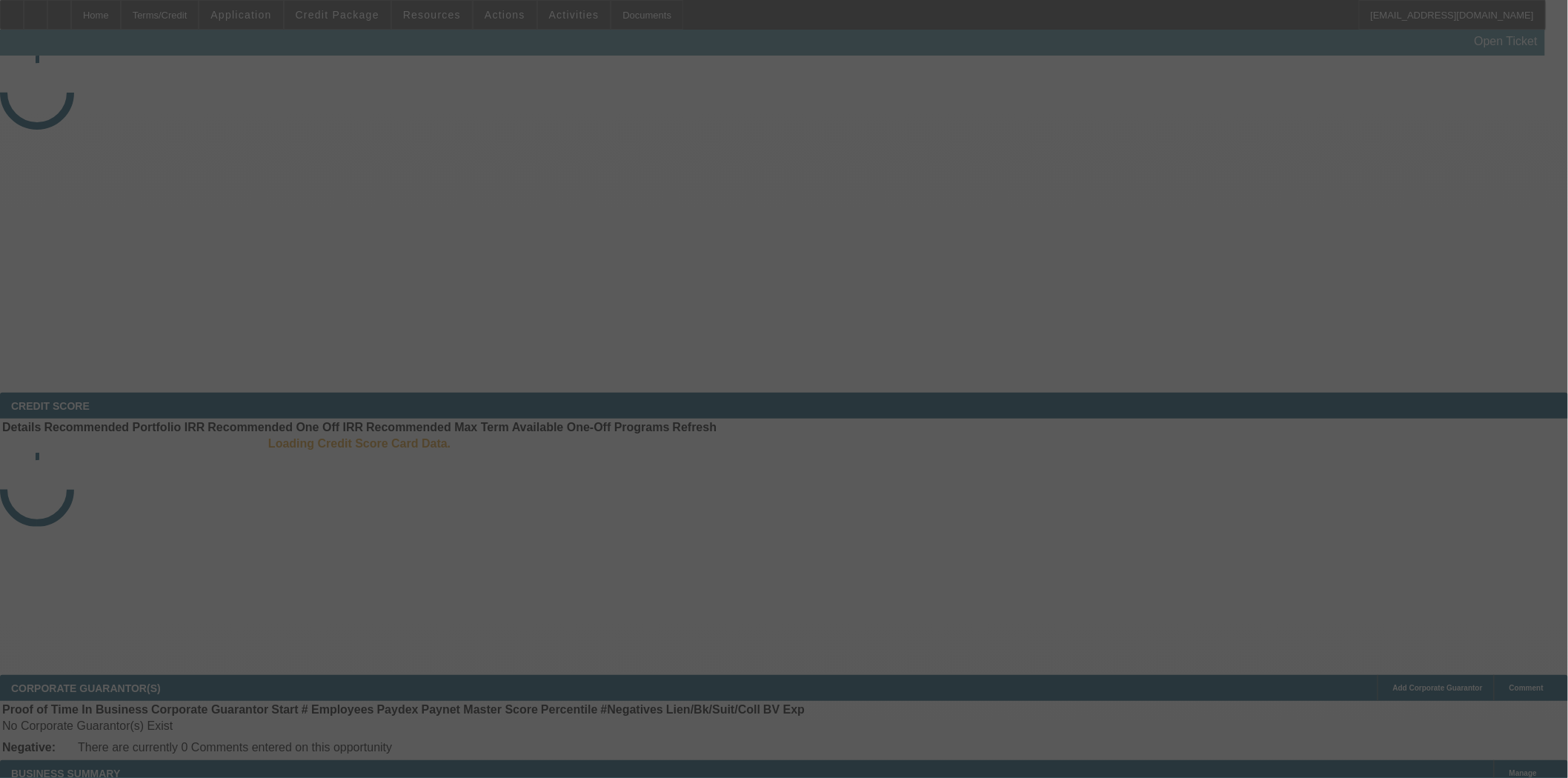
select select "3"
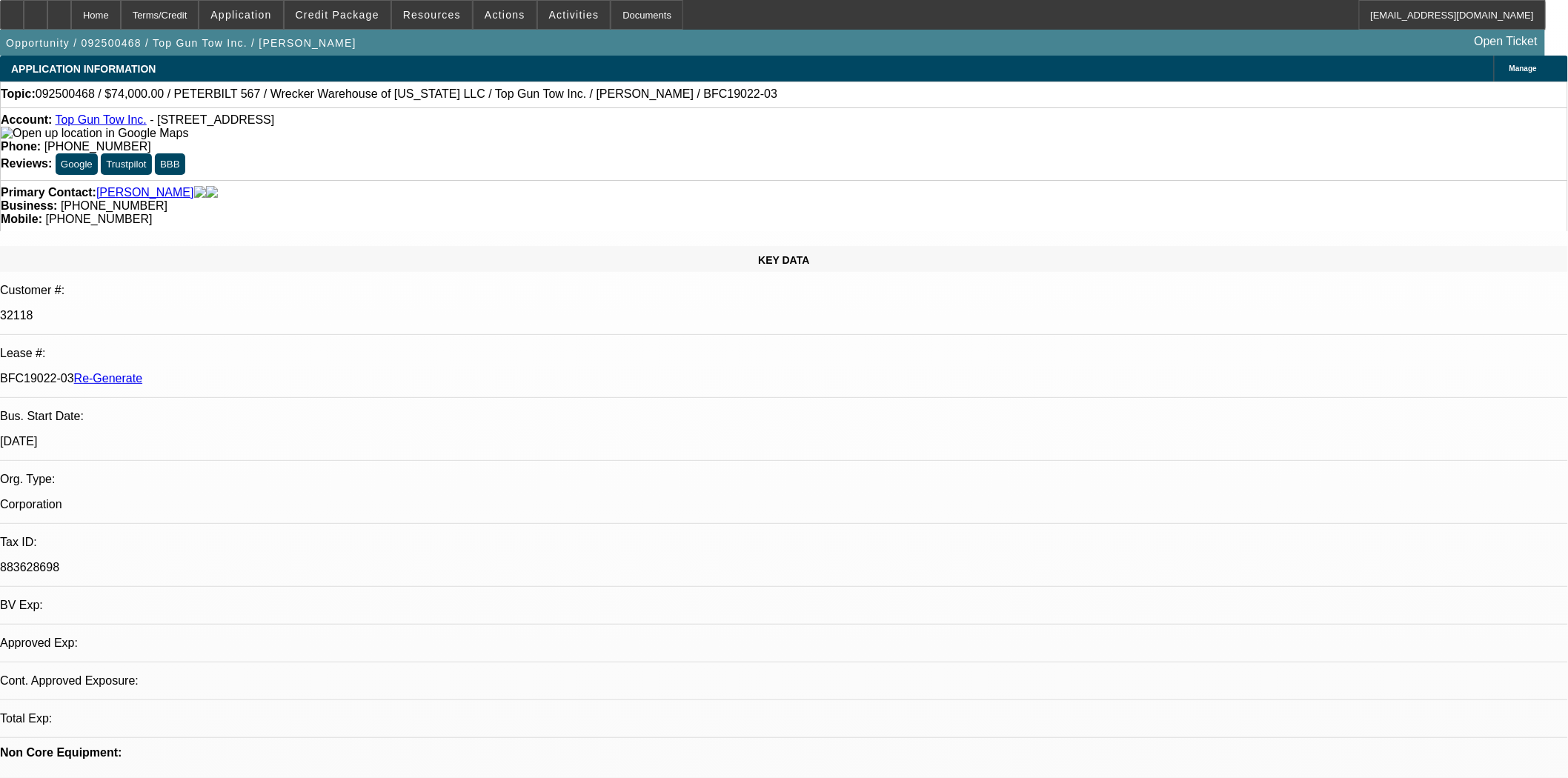
select select "0"
select select "2"
select select "0.1"
select select "1"
select select "2"
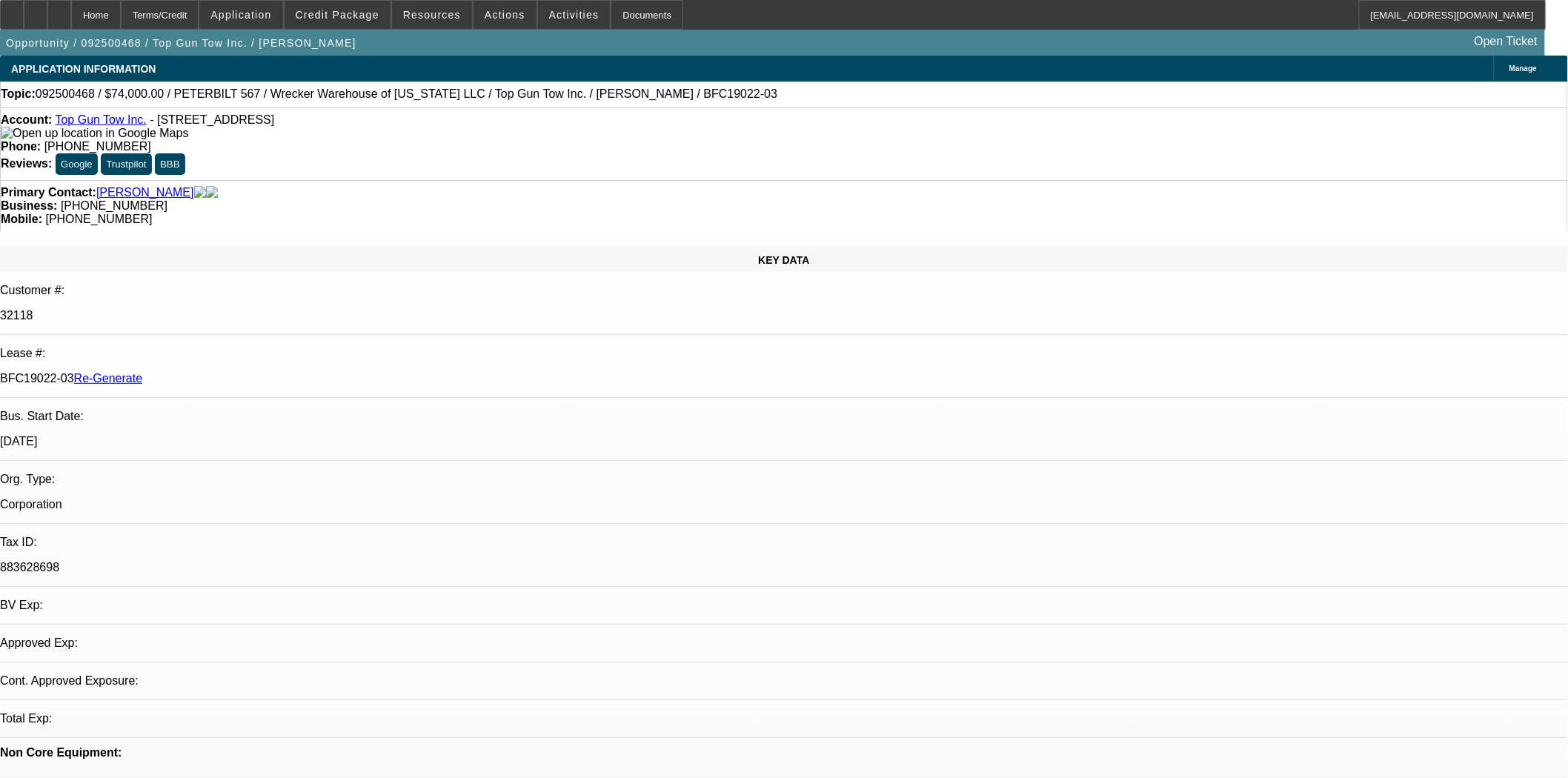
select select "4"
click at [378, 4] on span at bounding box center [337, 15] width 106 height 36
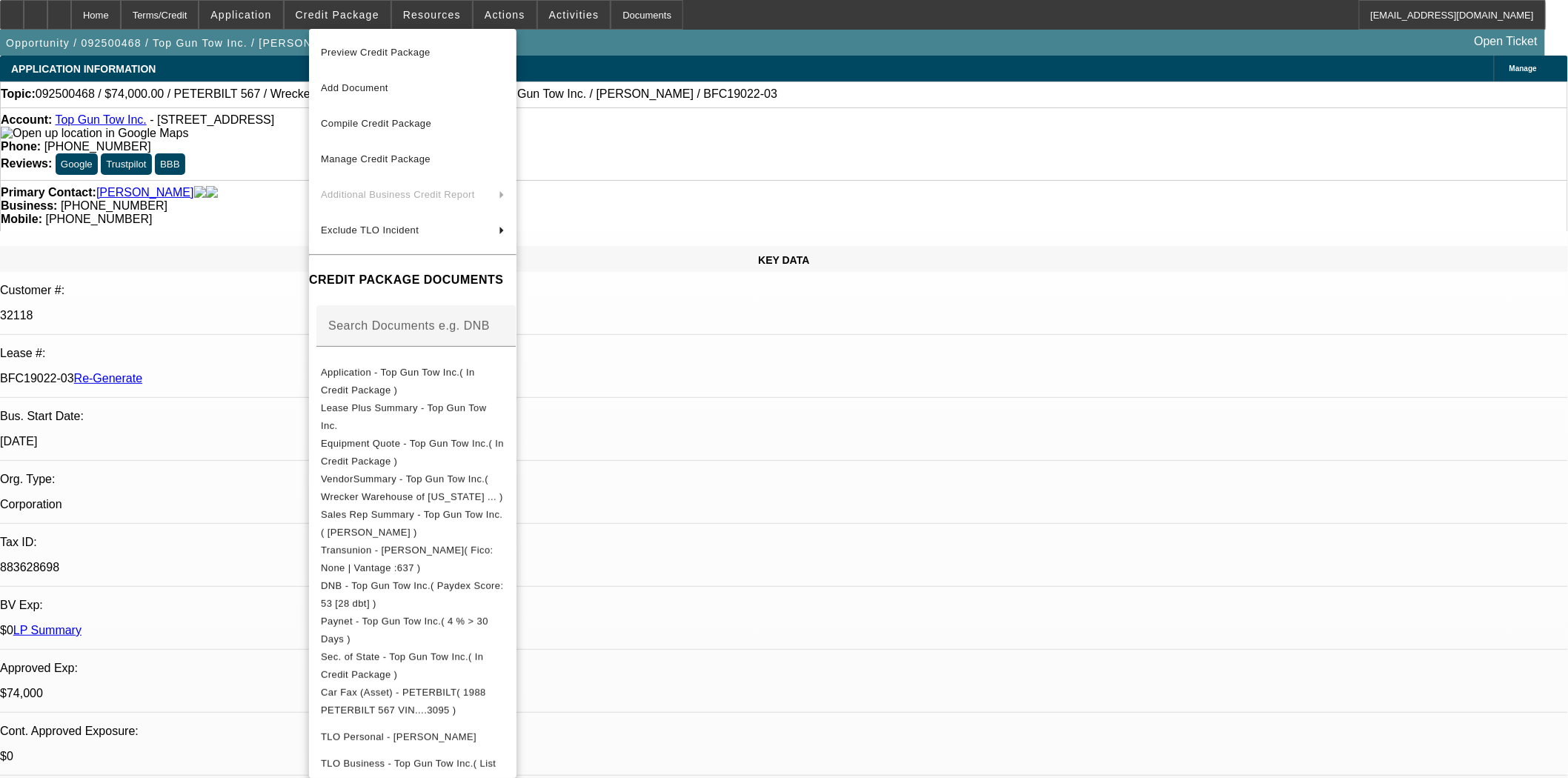
click at [405, 55] on span "Preview Credit Package" at bounding box center [375, 52] width 109 height 11
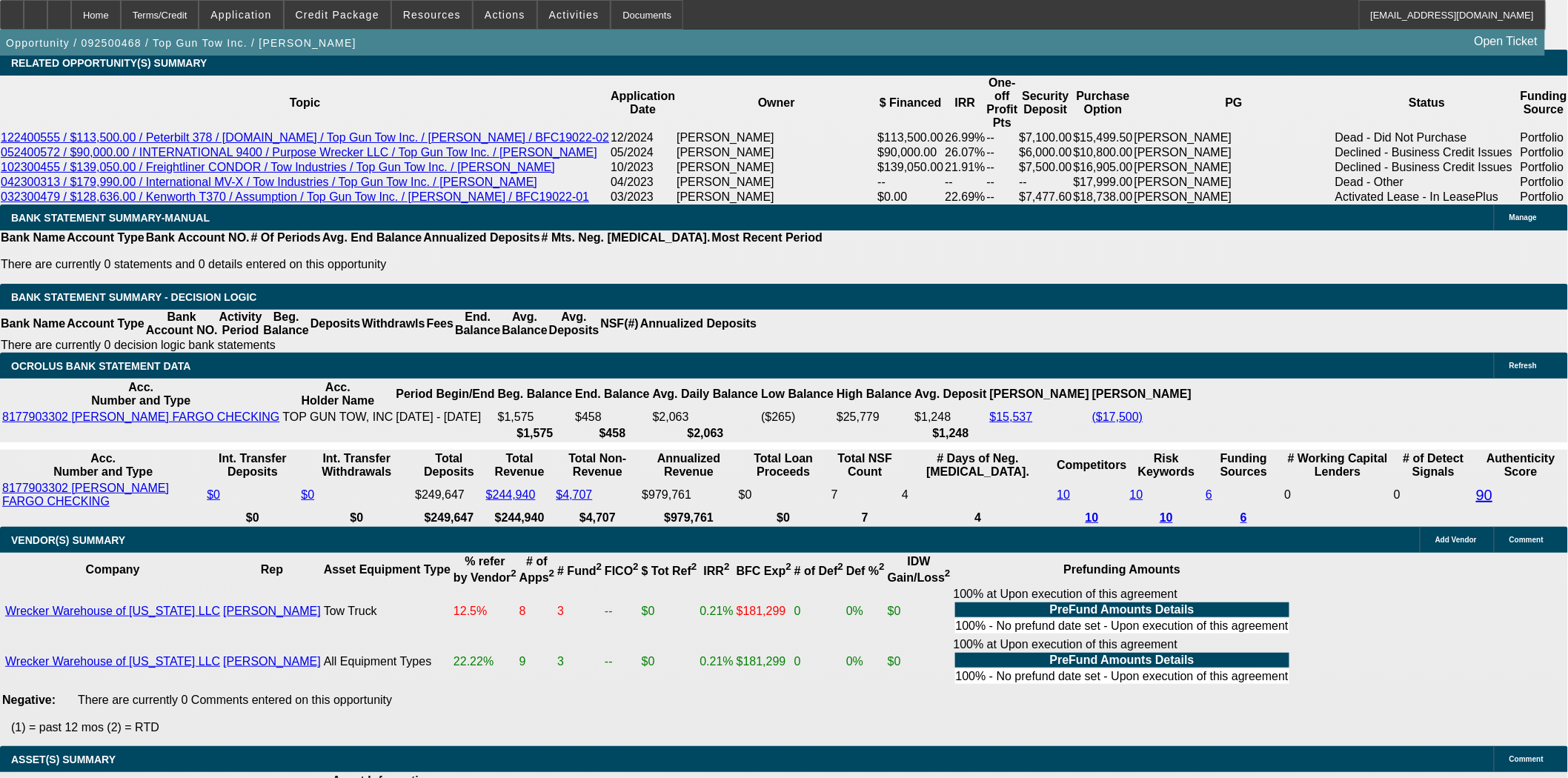
scroll to position [3048, 0]
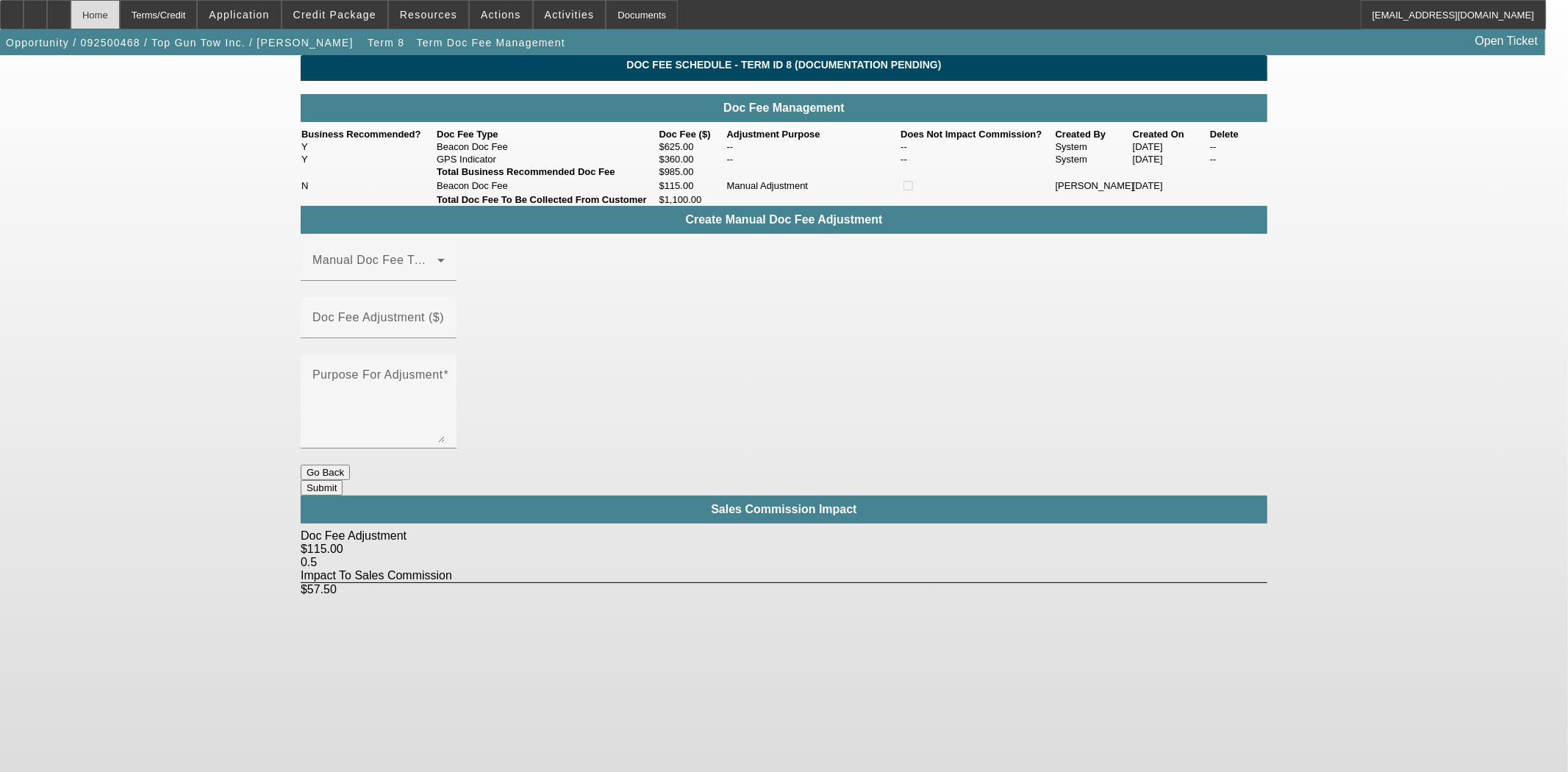
click at [120, 9] on div "Home" at bounding box center [95, 15] width 49 height 29
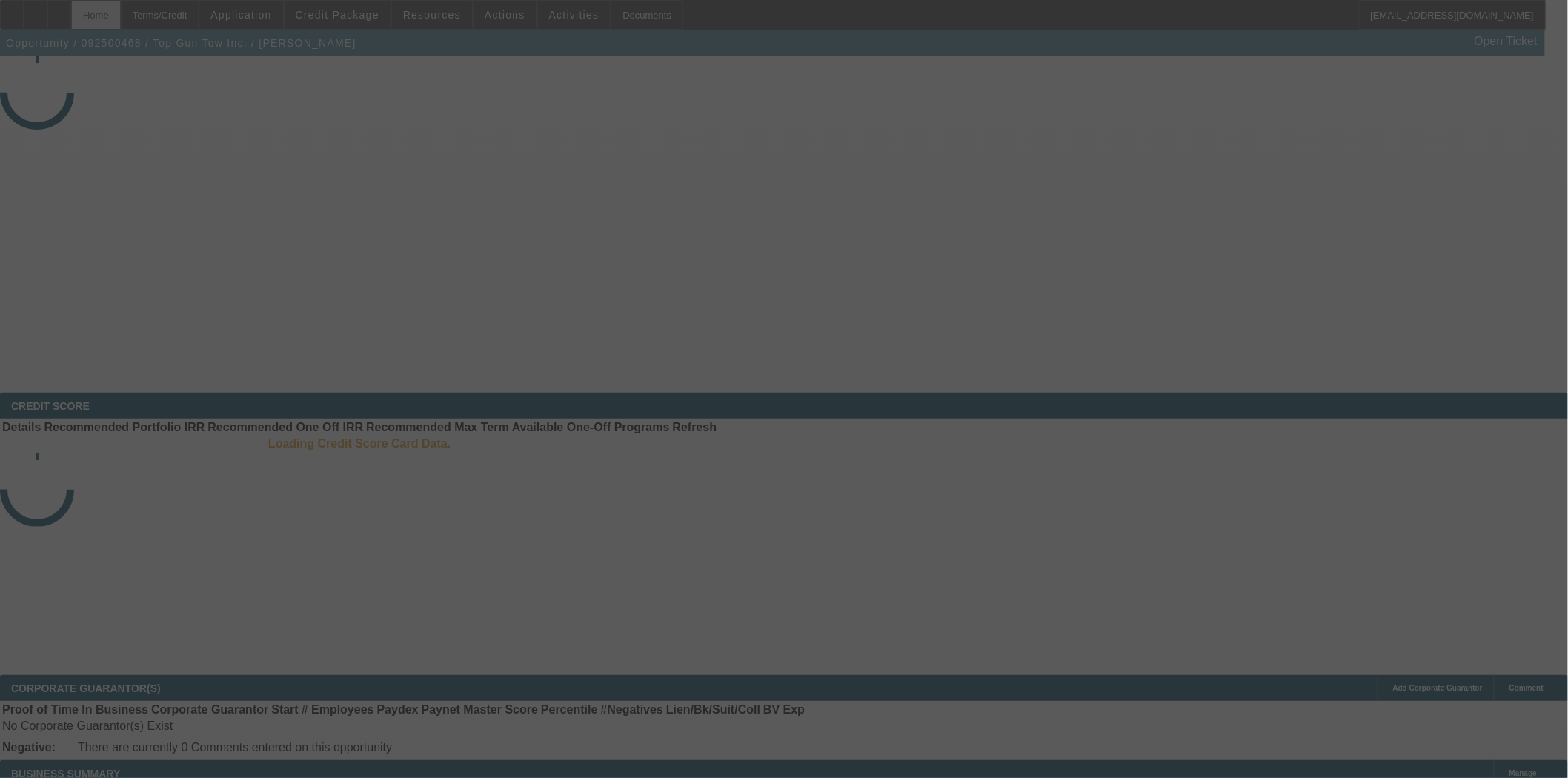
select select "3"
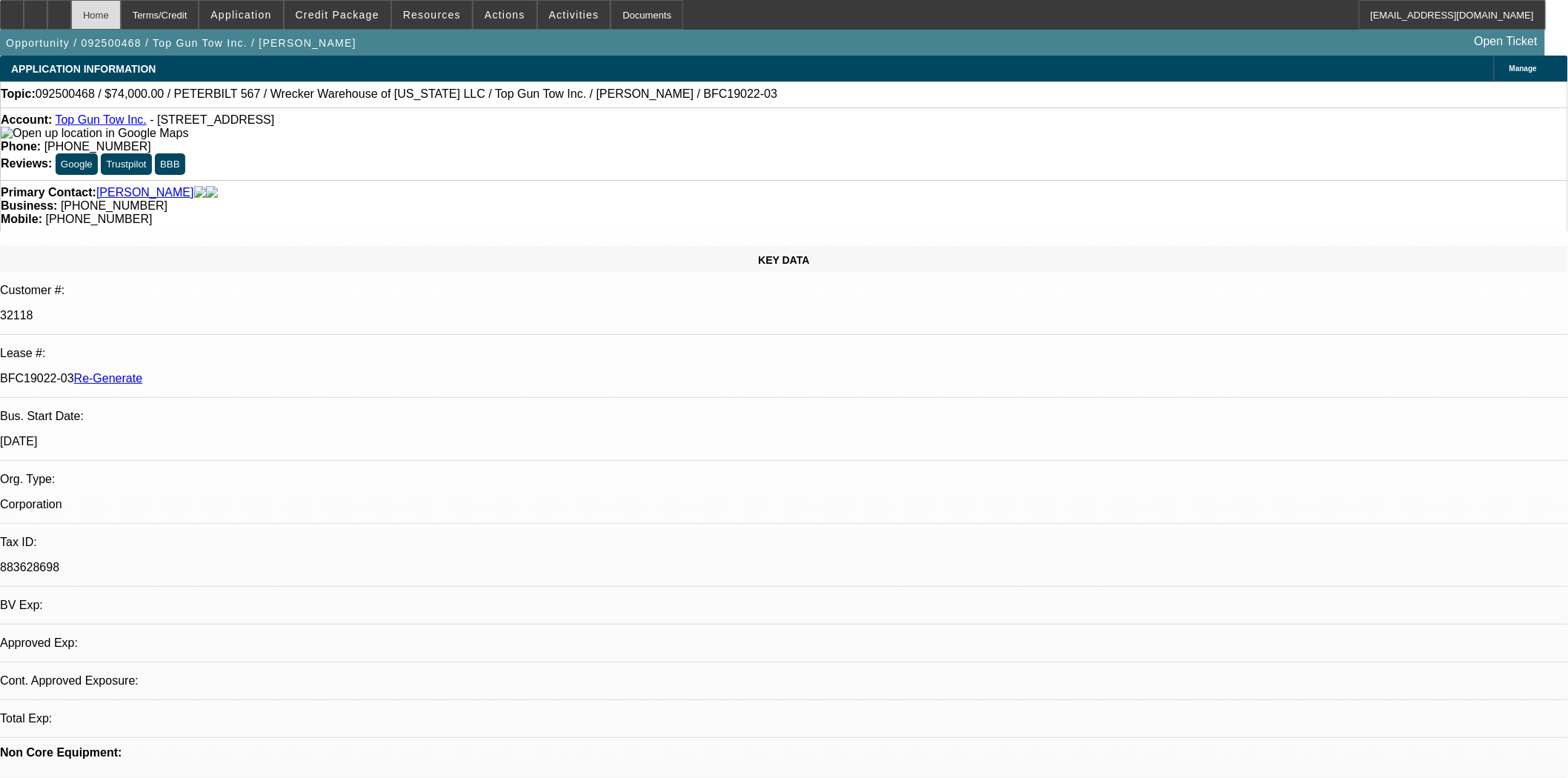
select select "0"
select select "2"
select select "0.1"
select select "4"
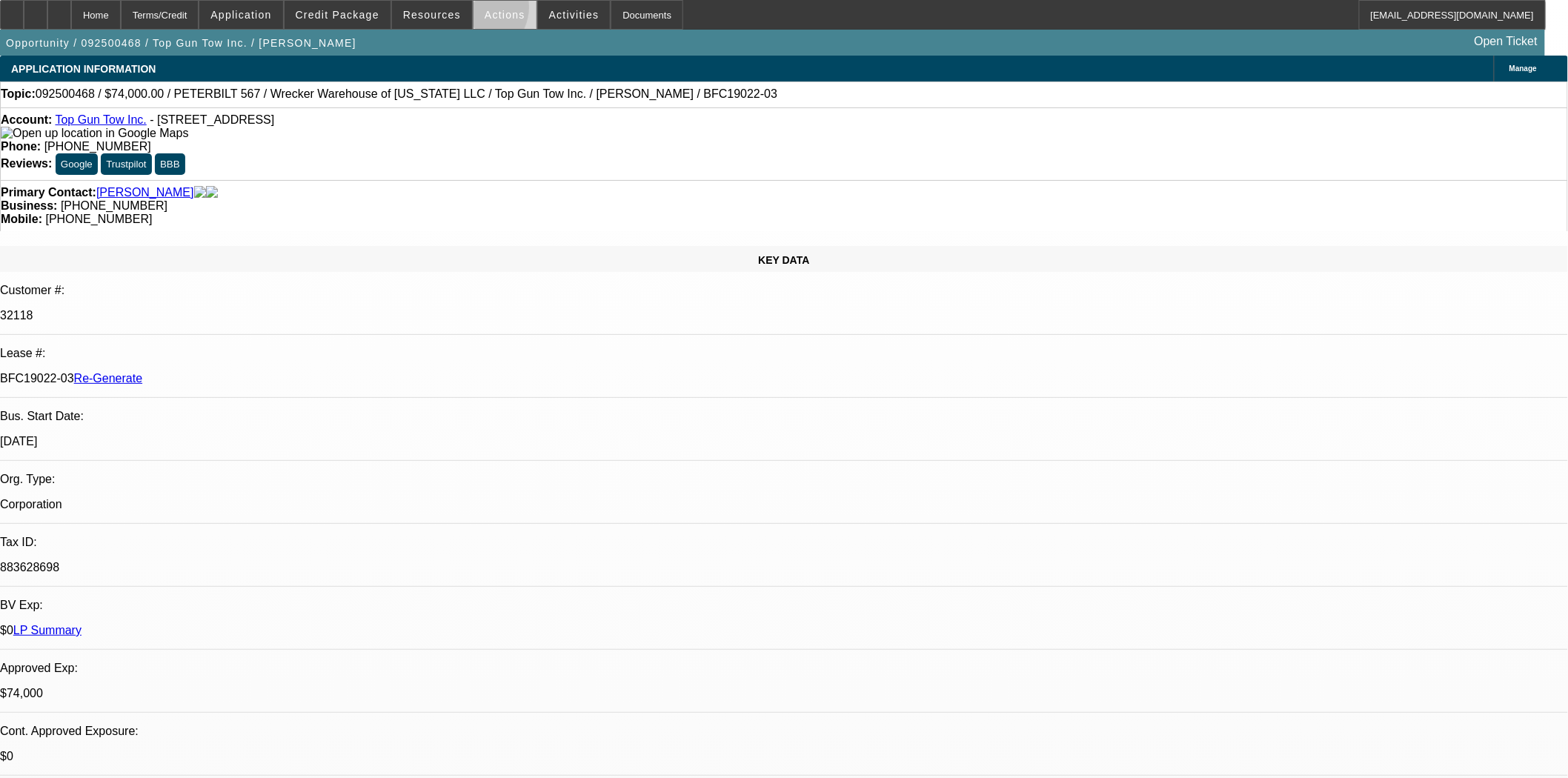
click at [474, 10] on span at bounding box center [505, 15] width 63 height 36
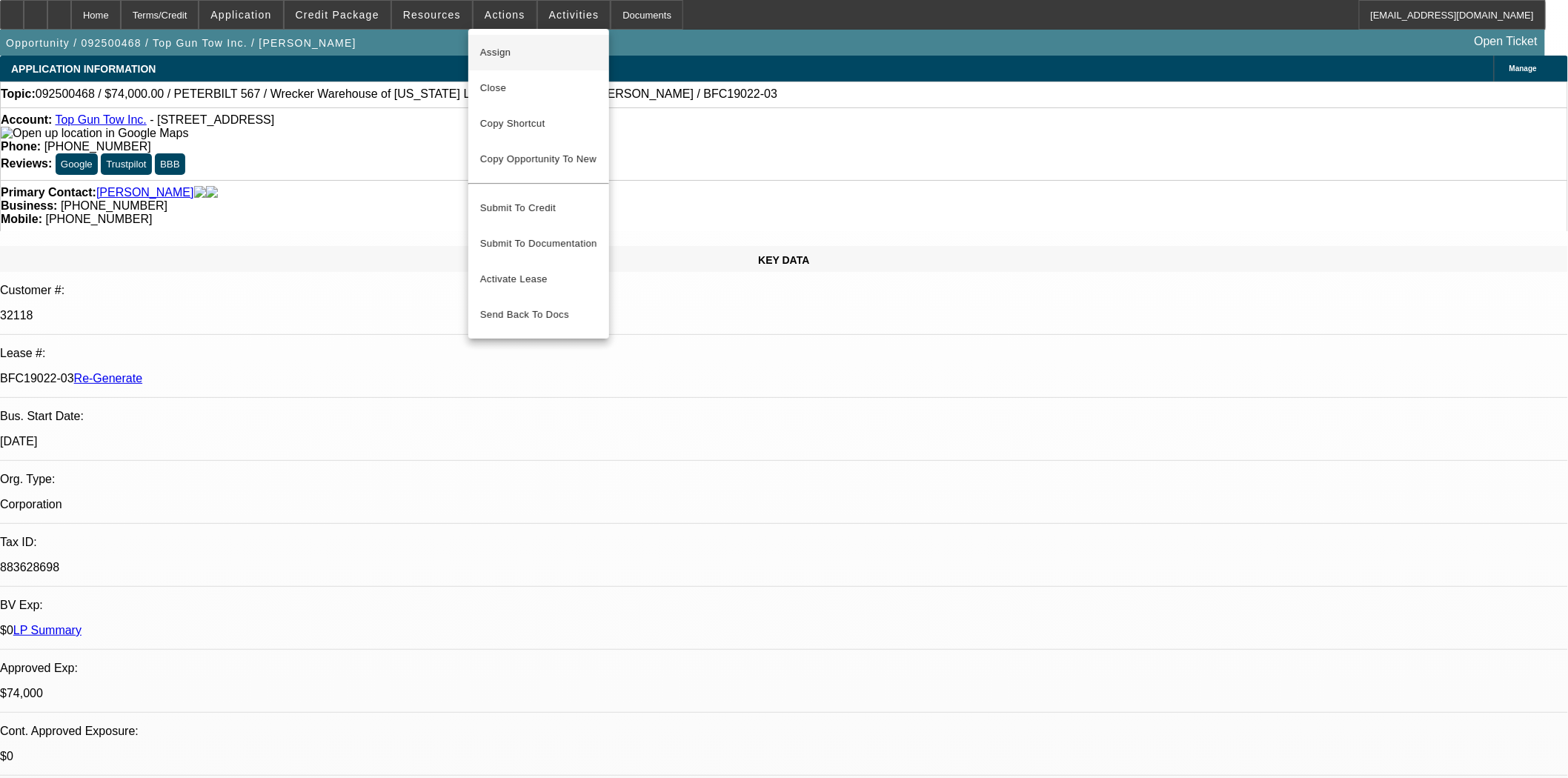
click at [511, 51] on span "Assign" at bounding box center [539, 52] width 118 height 17
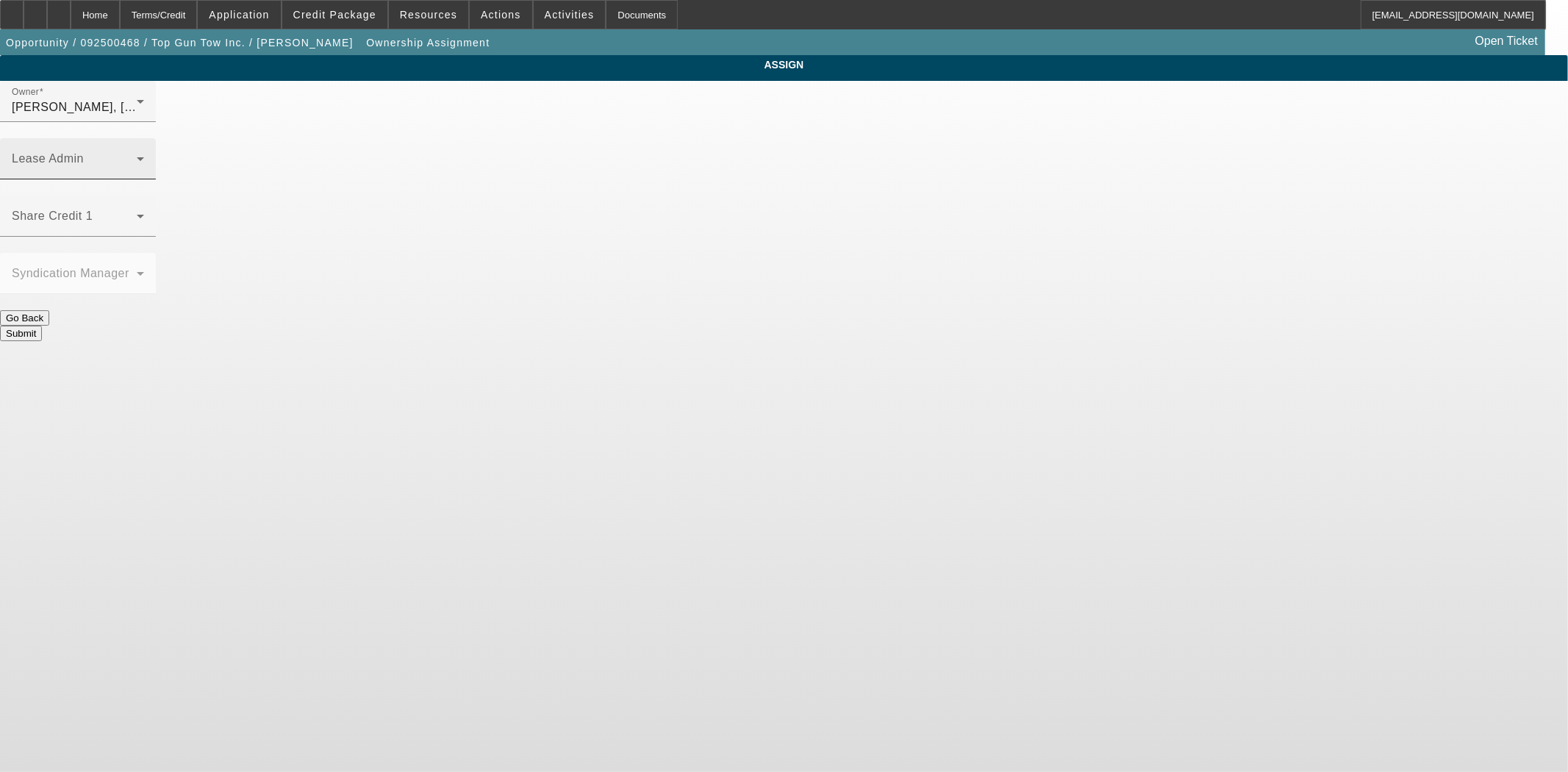
click at [144, 139] on div "Lease Admin" at bounding box center [77, 159] width 132 height 41
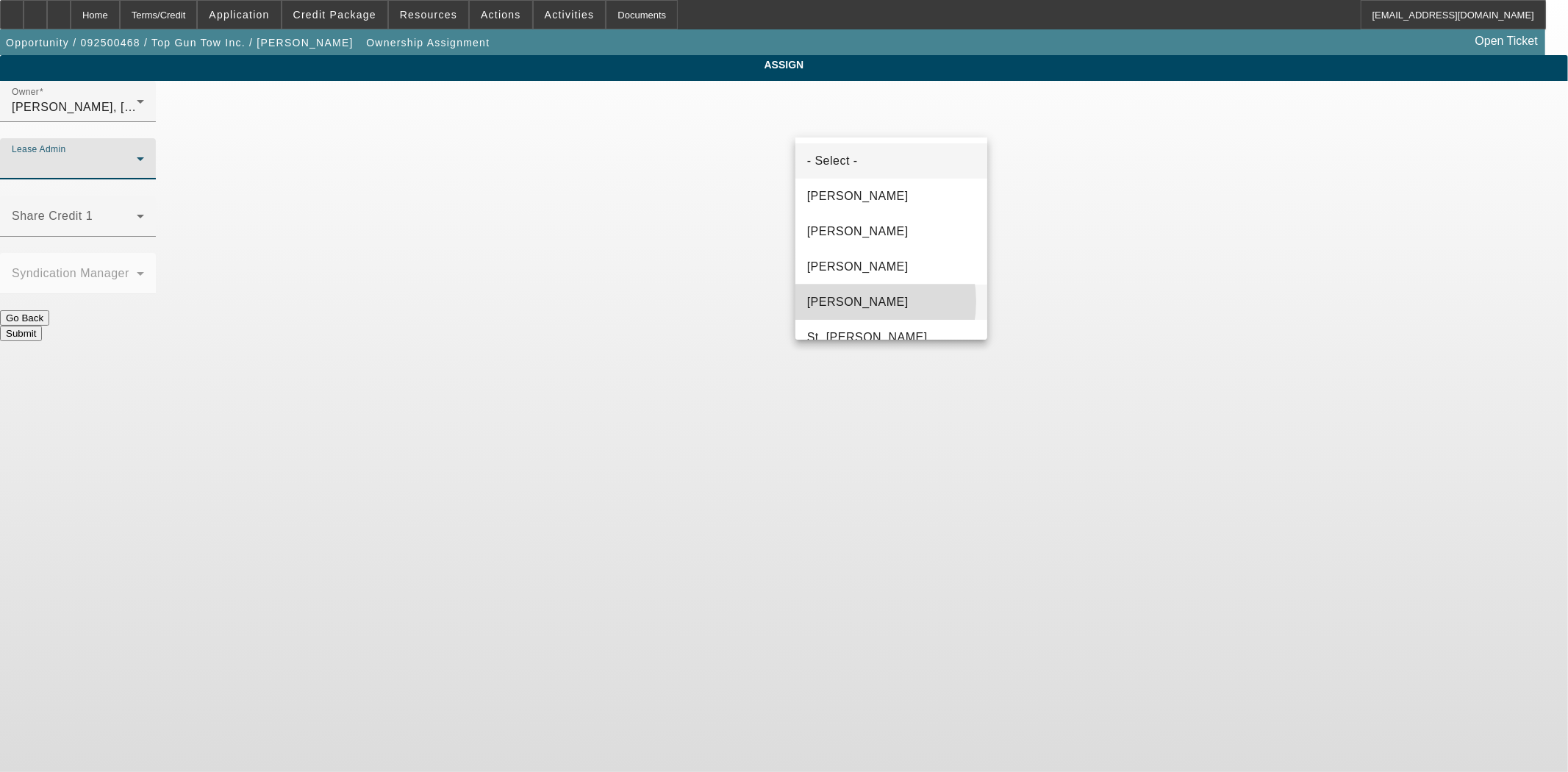
click at [850, 302] on span "Solis, Monica" at bounding box center [857, 302] width 101 height 17
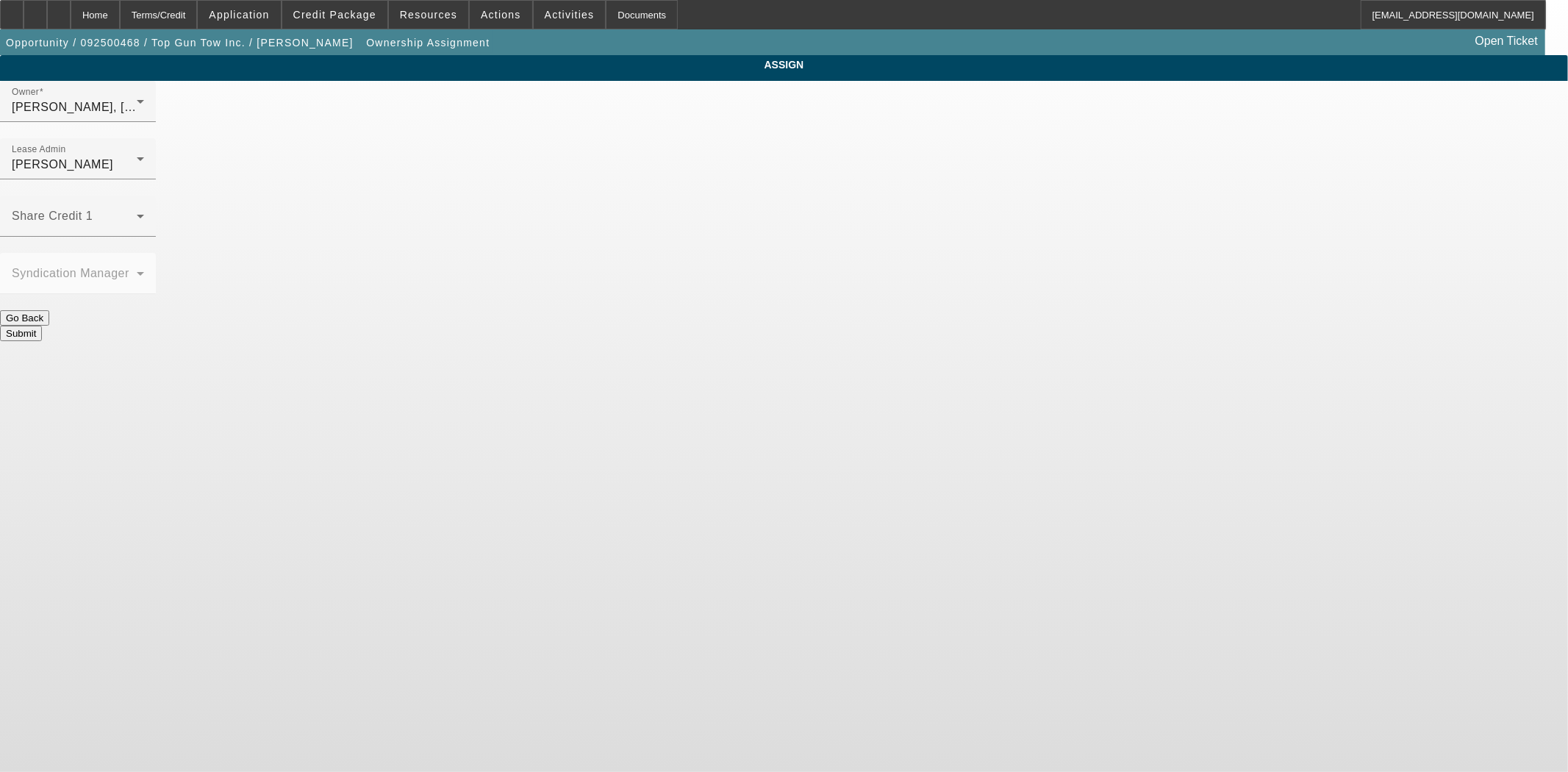
click at [42, 325] on button "Submit" at bounding box center [21, 333] width 42 height 15
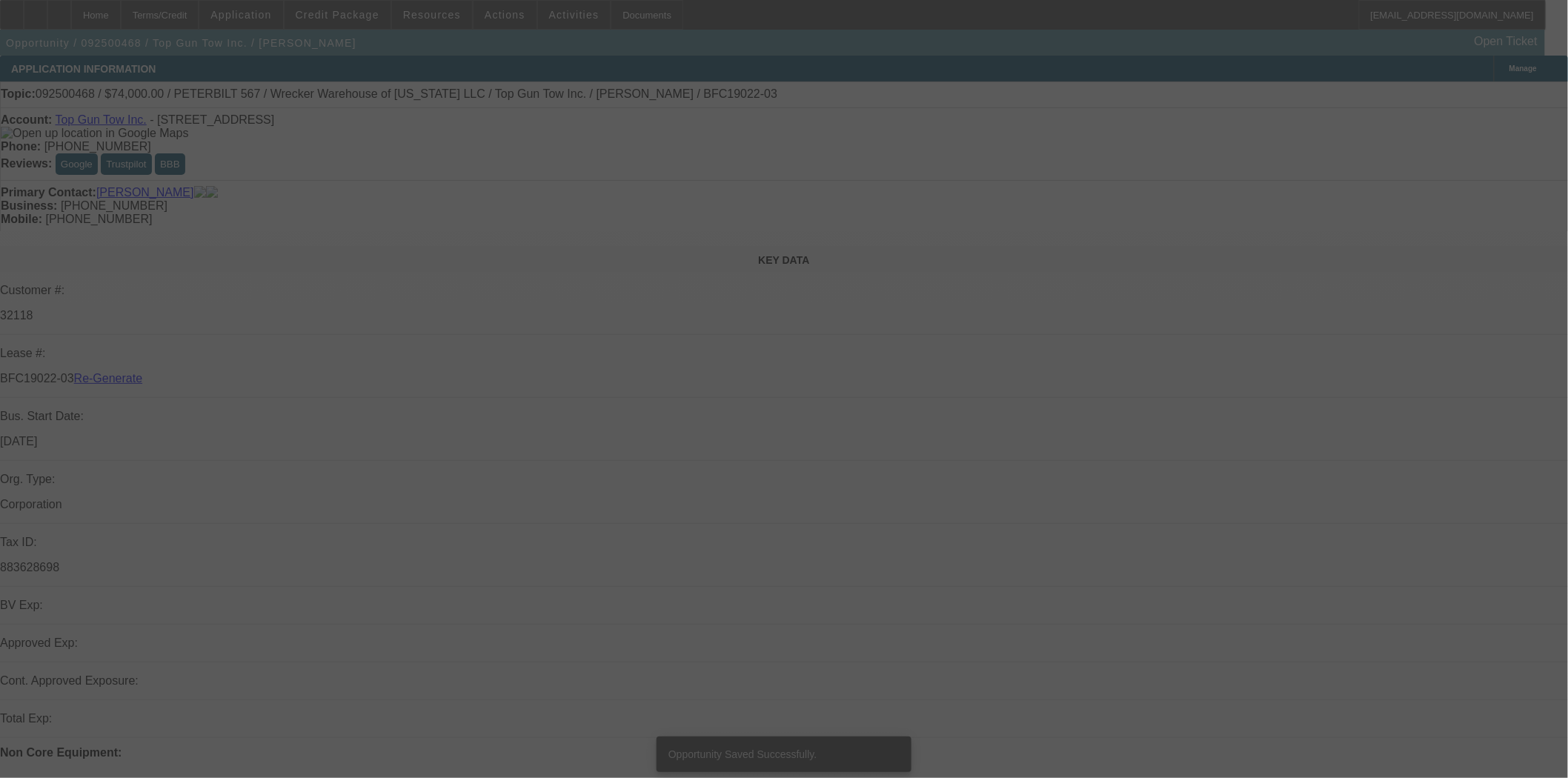
select select "3"
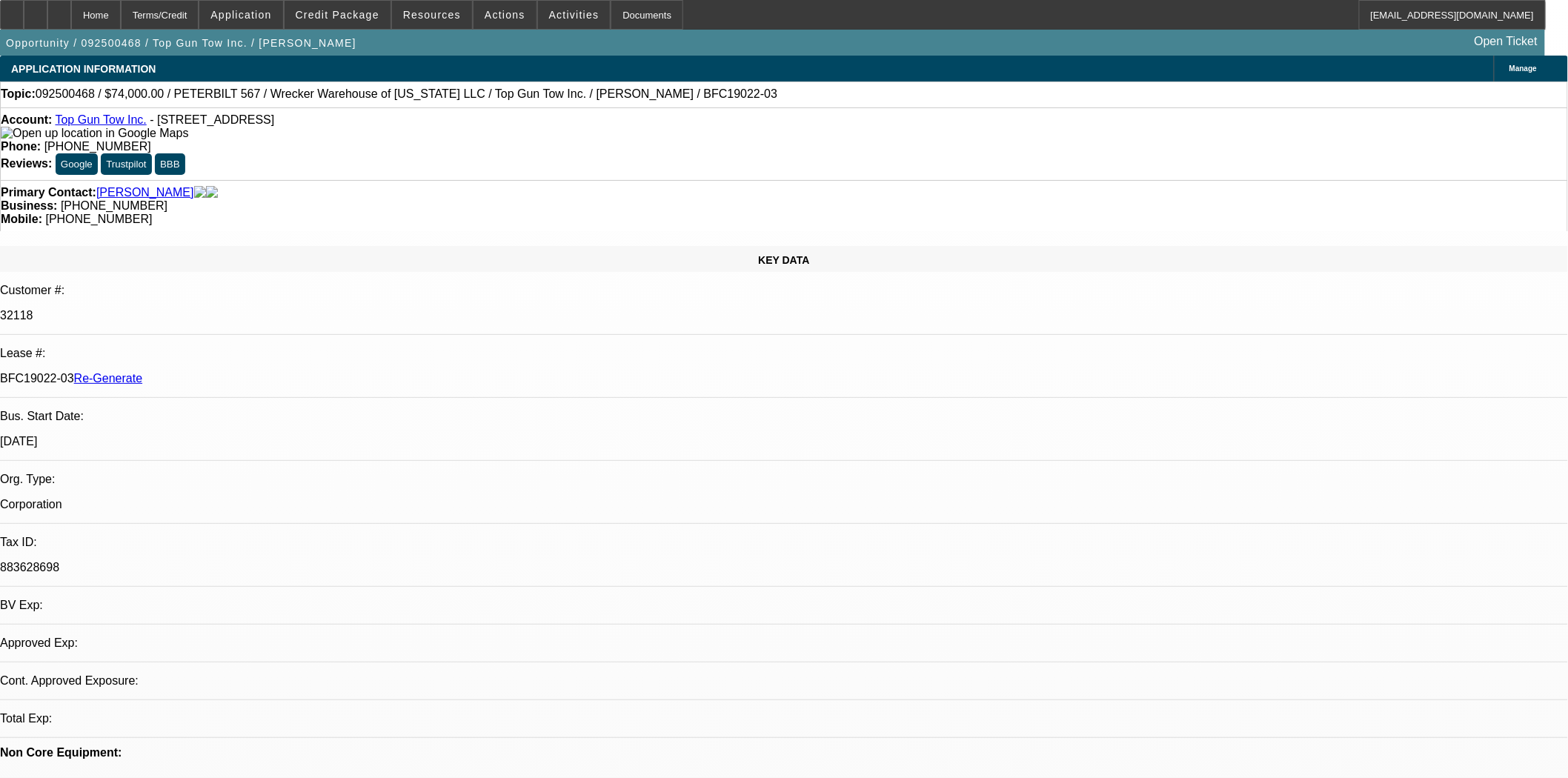
select select "0"
select select "2"
select select "0.1"
select select "4"
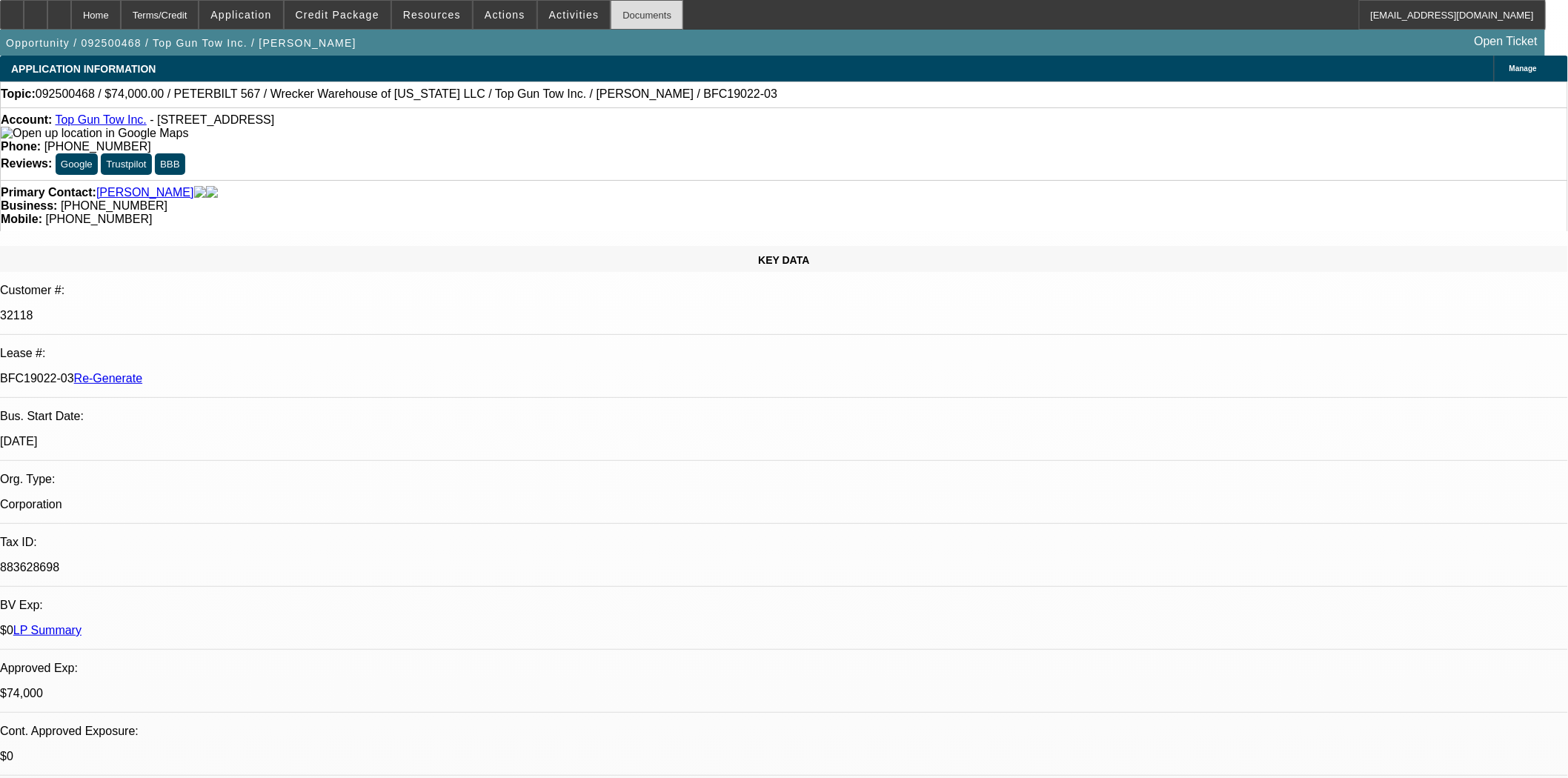
click at [610, 8] on div "Documents" at bounding box center [646, 15] width 73 height 29
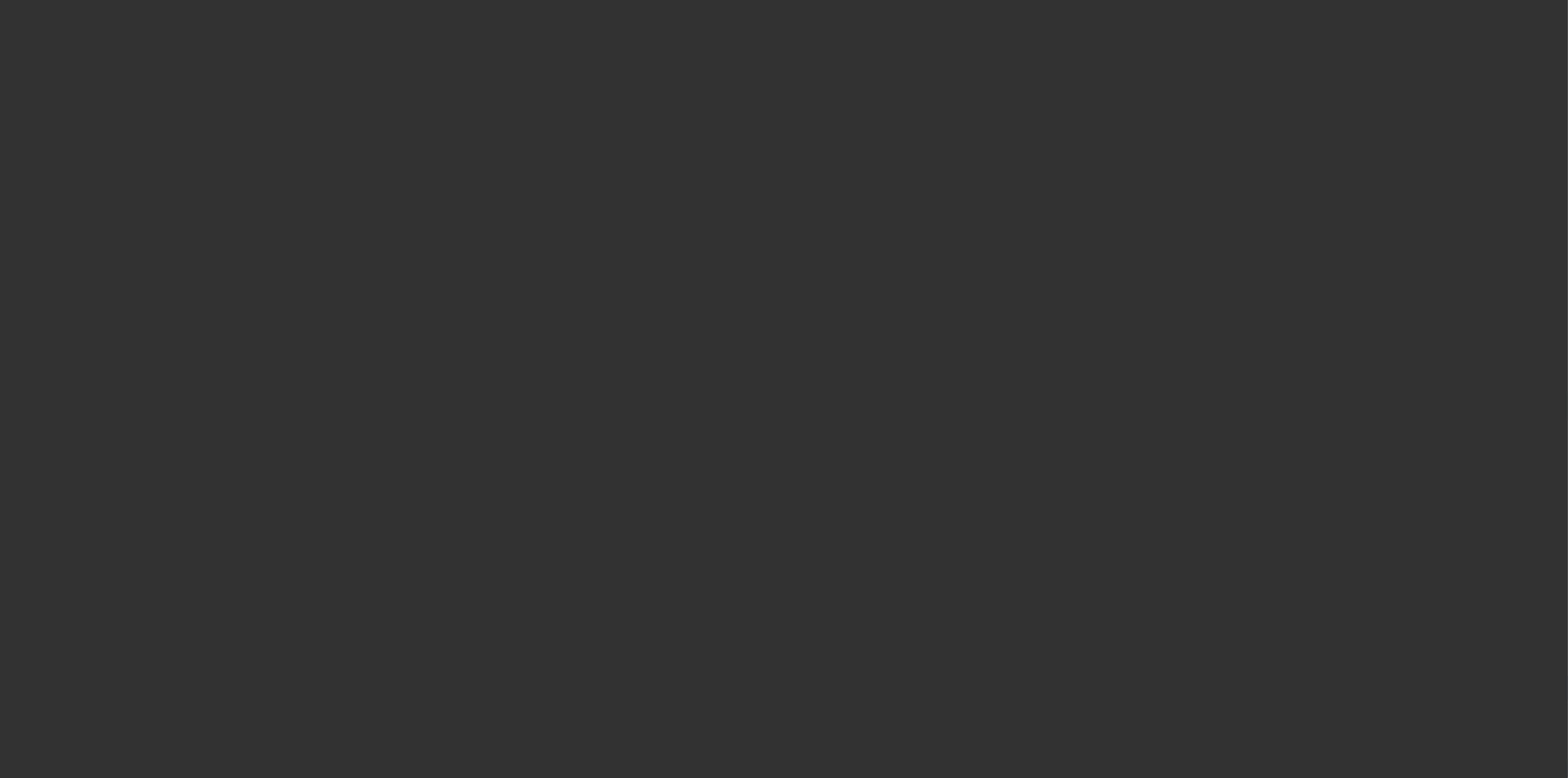
select select "4"
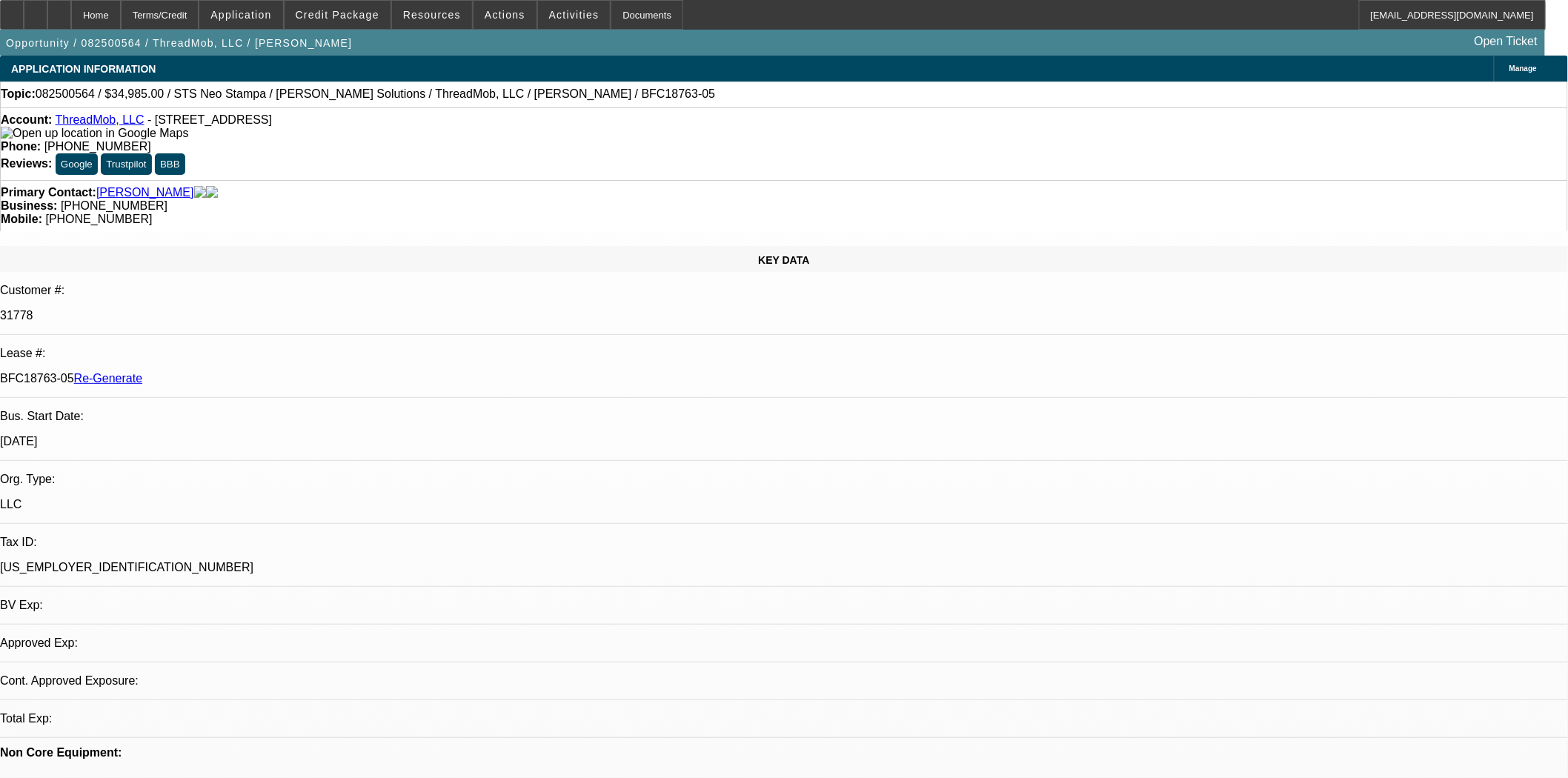
select select "0"
select select "6"
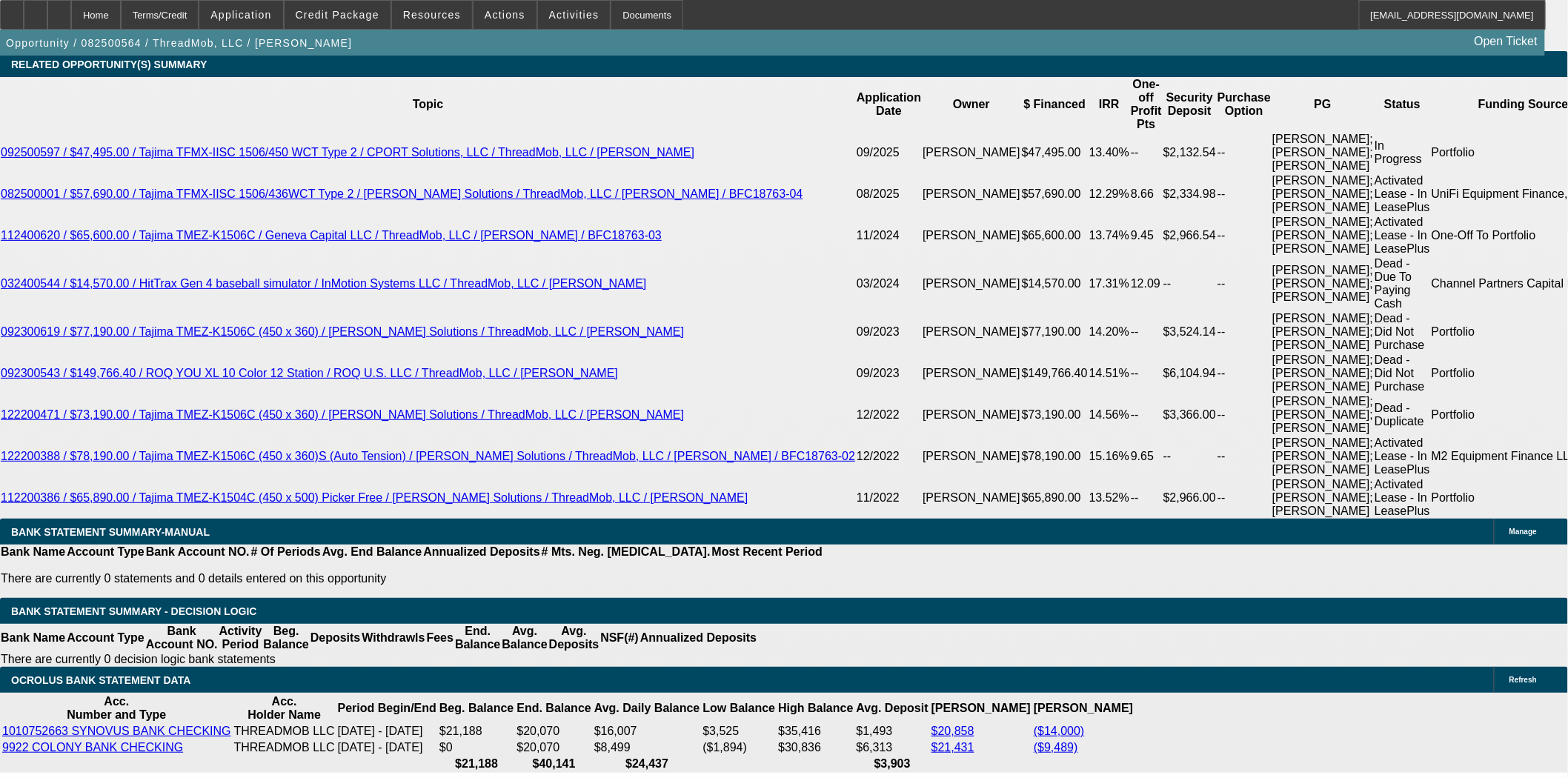
scroll to position [2882, 0]
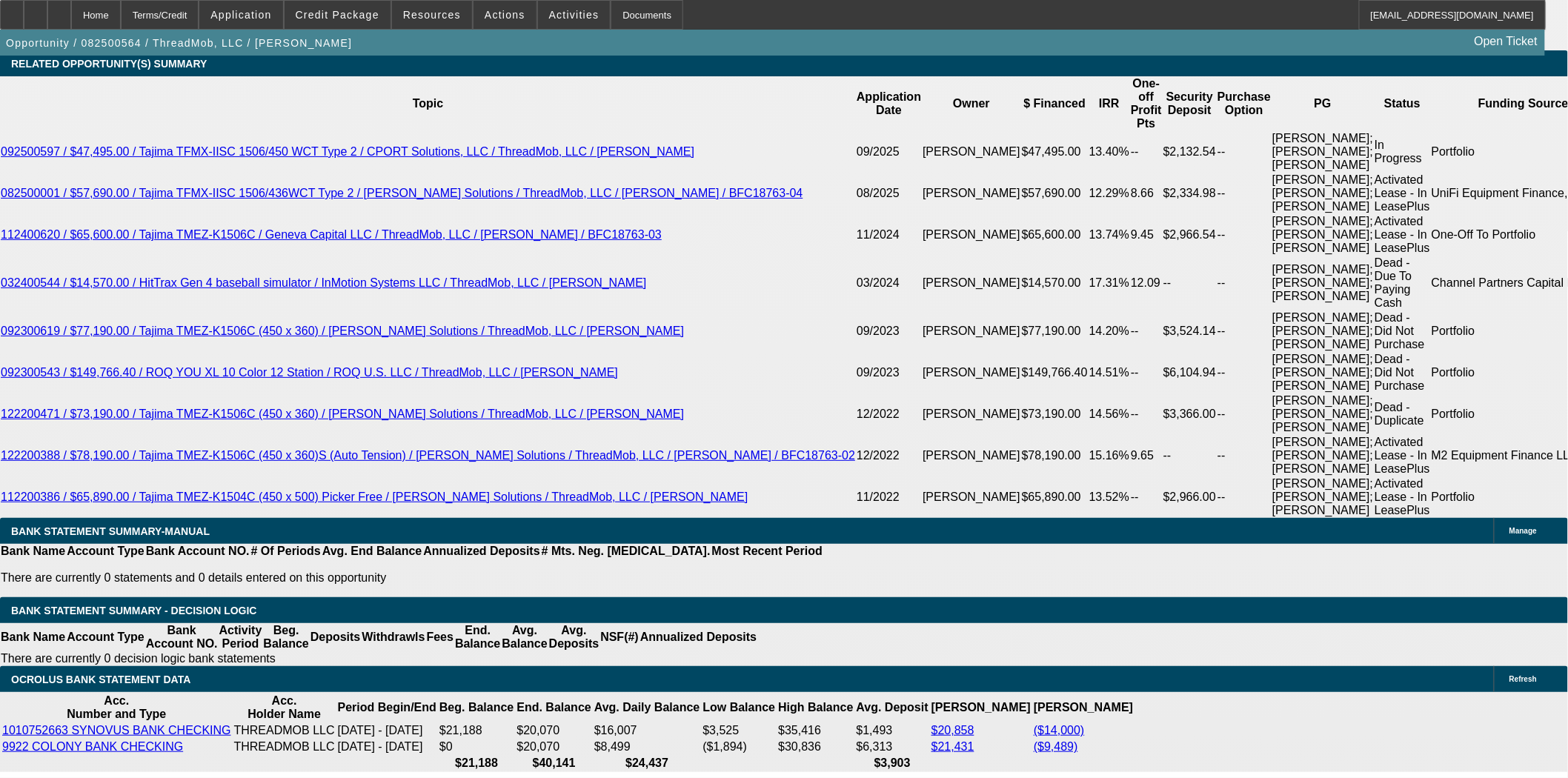
select select "0"
select select "6"
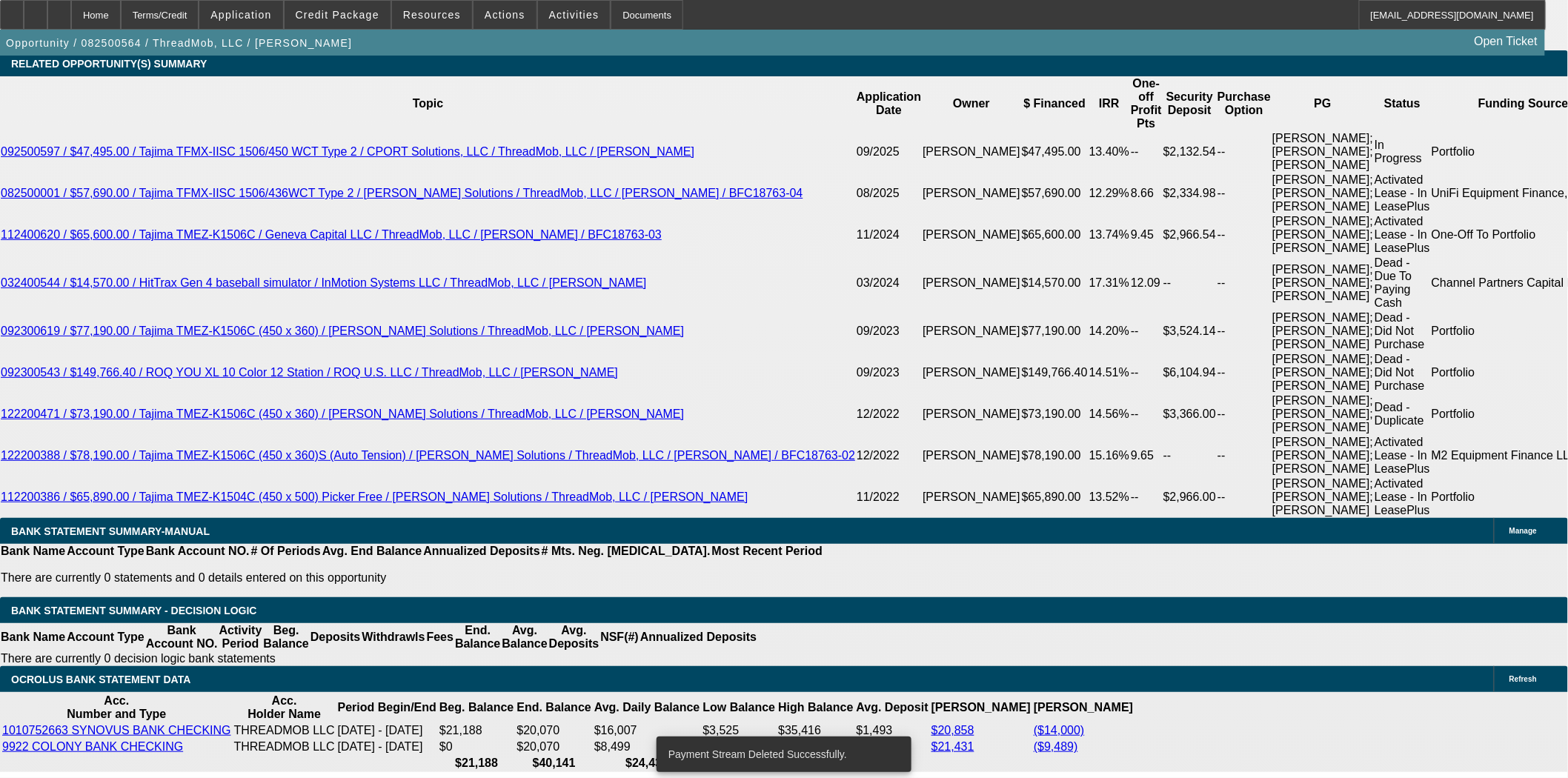
scroll to position [2865, 0]
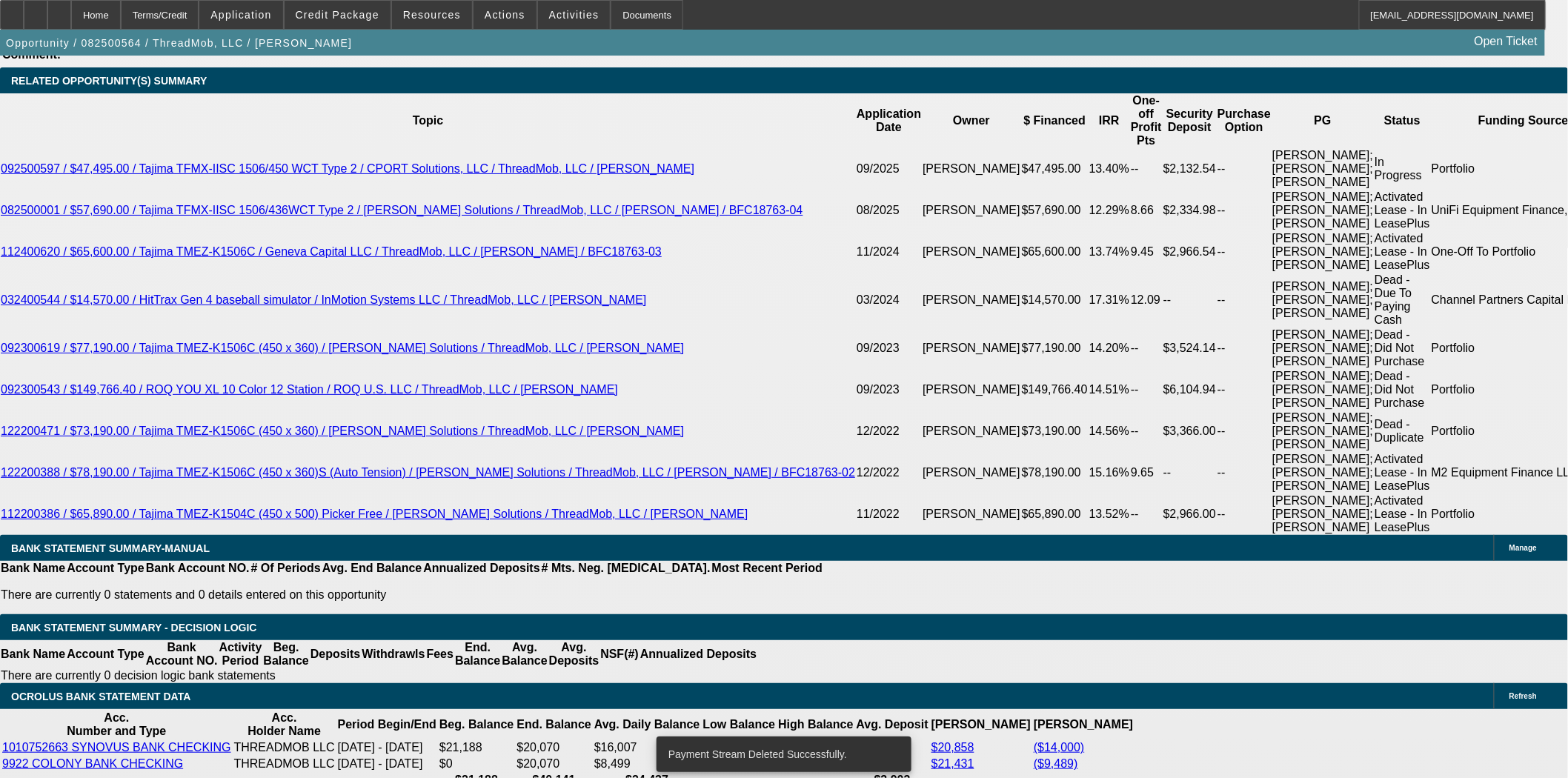
drag, startPoint x: 309, startPoint y: 418, endPoint x: 382, endPoint y: 417, distance: 73.0
type input "UNKNOWN"
type input "45"
type input "$1,009.97"
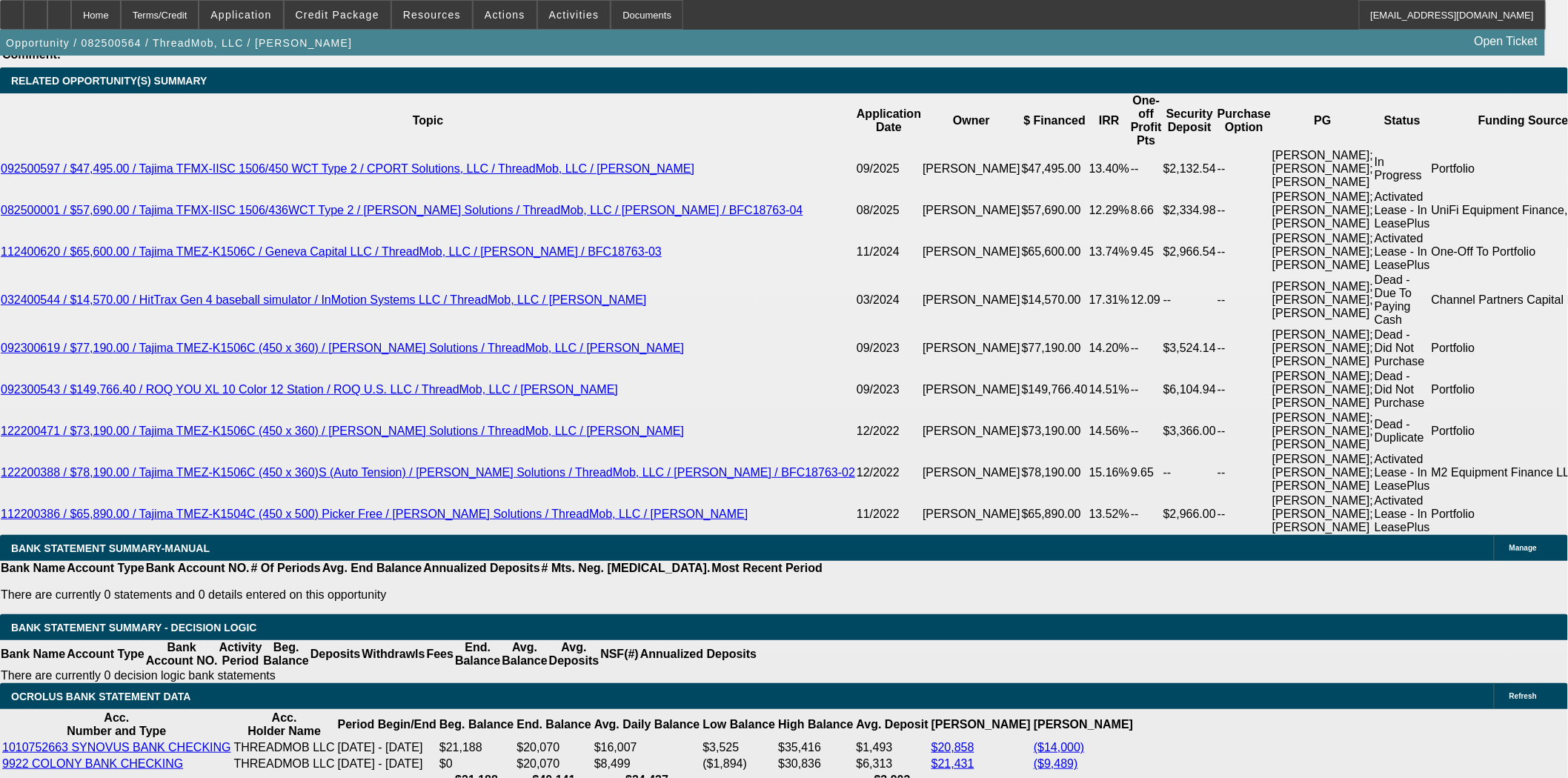
type input "45"
drag, startPoint x: 234, startPoint y: 420, endPoint x: 330, endPoint y: 432, distance: 96.7
type input "1"
type input "1027"
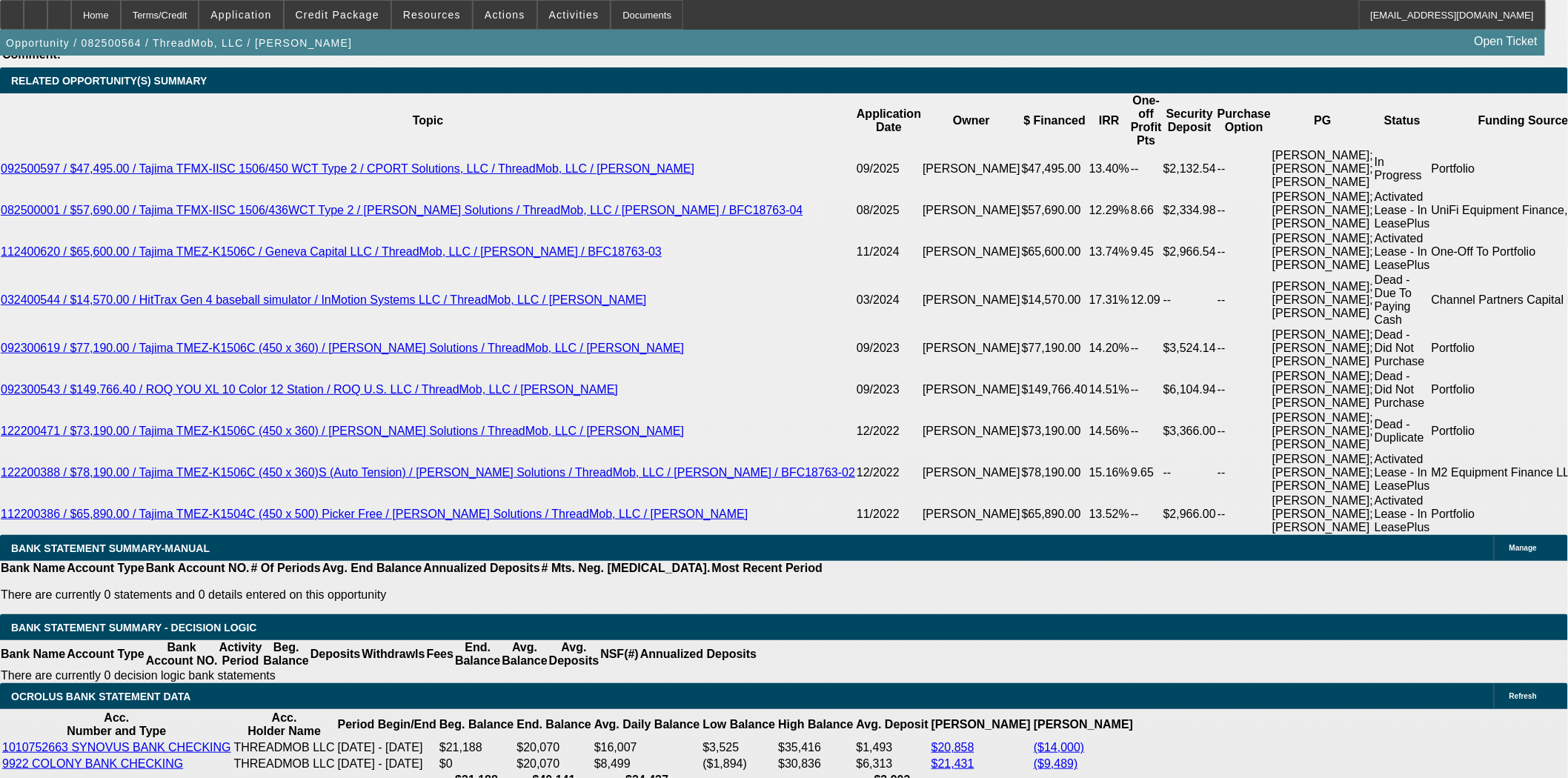
type input "15.3"
type input "1027.3"
type input "15.3"
type input "$1,027.33"
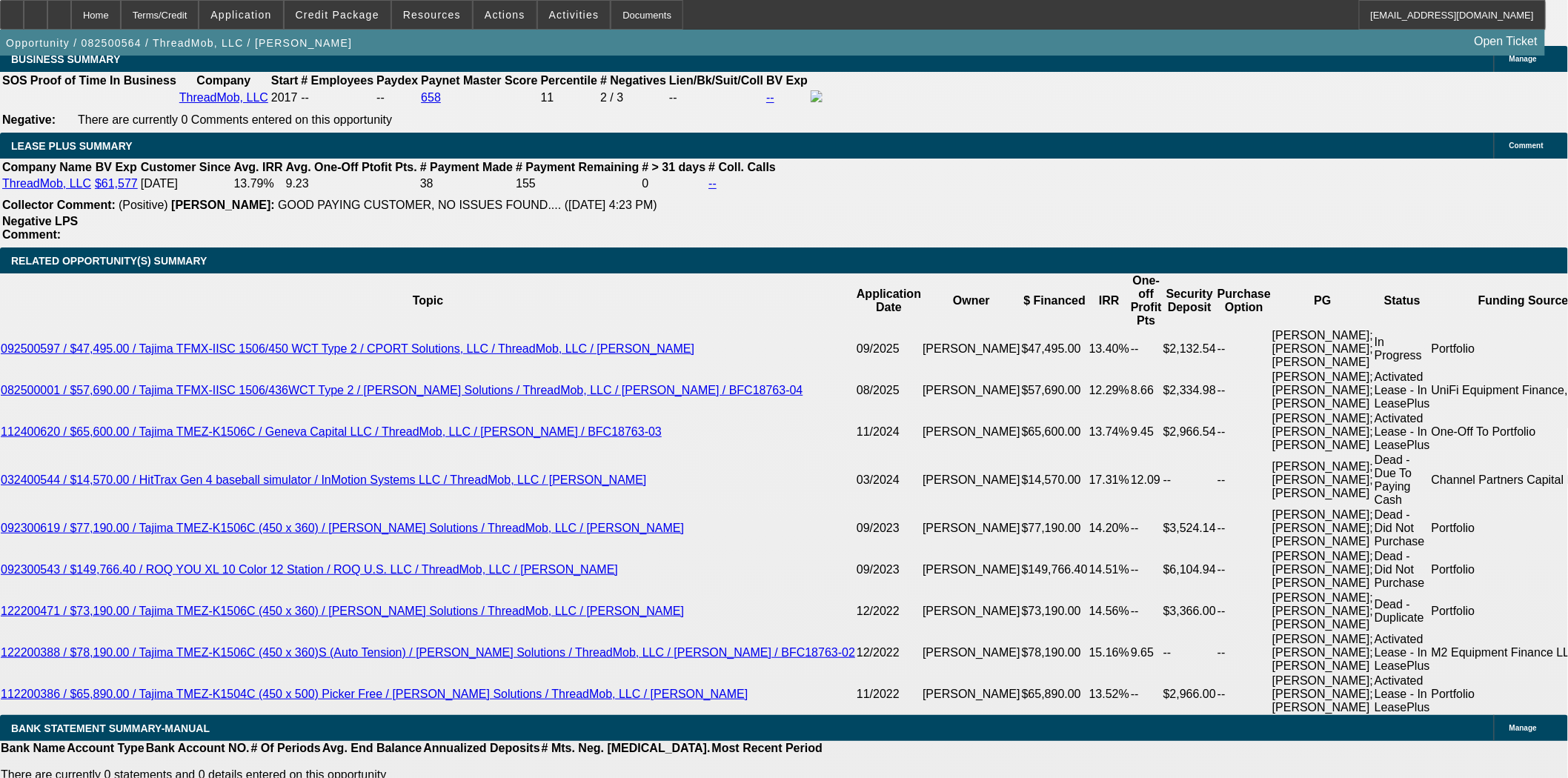
scroll to position [2618, 0]
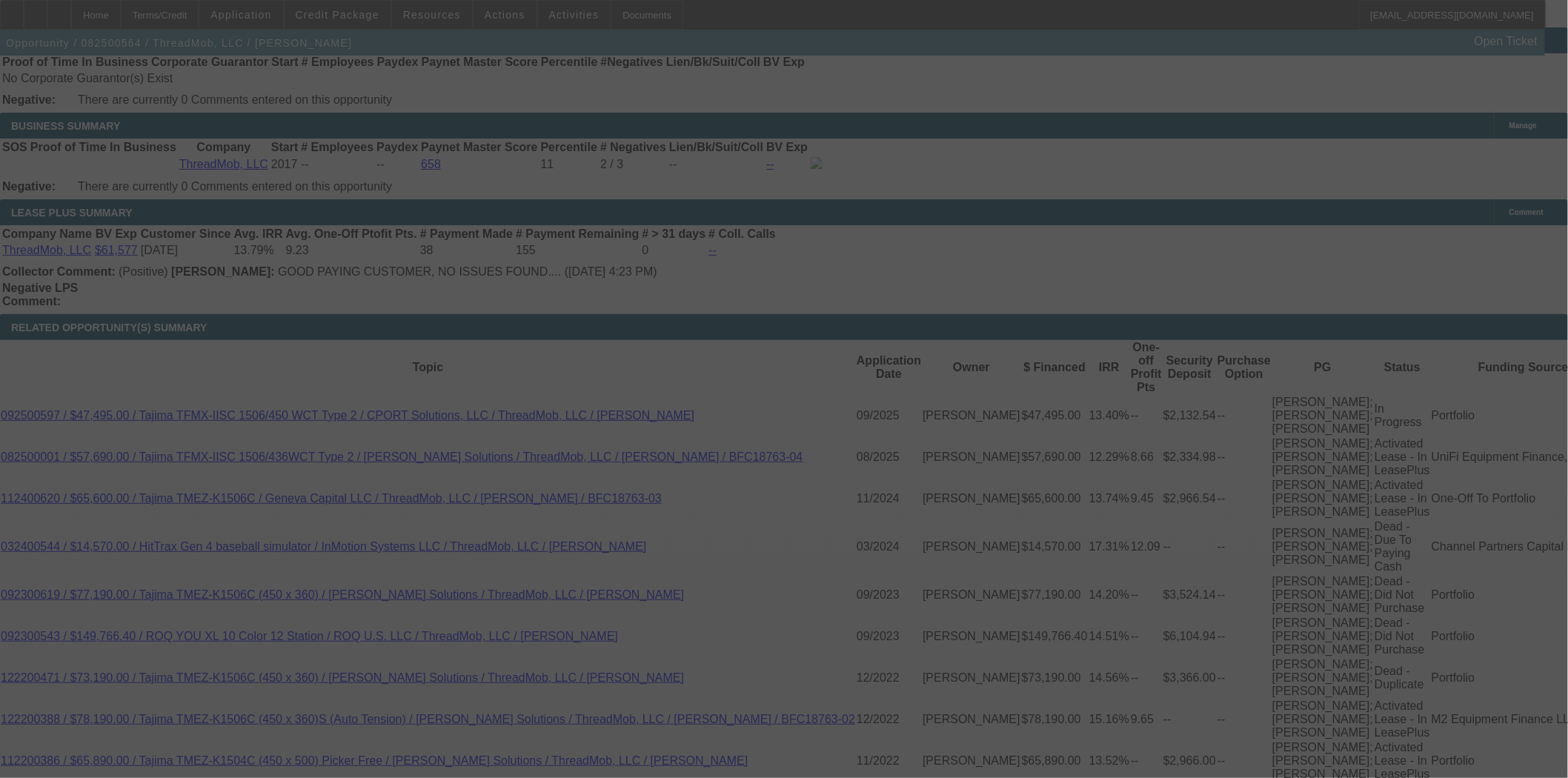
select select "0"
select select "6"
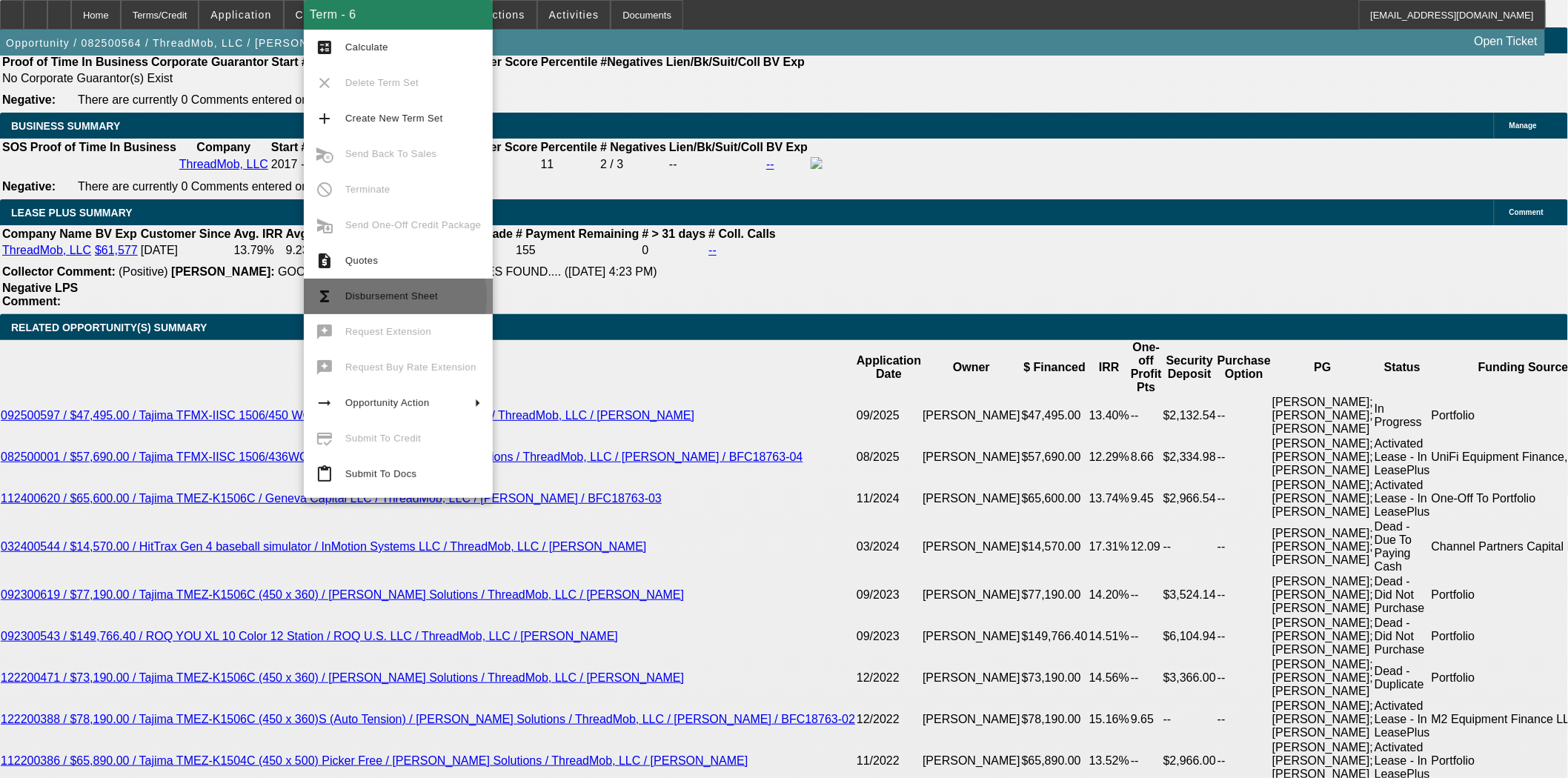
click at [375, 299] on span "Disbursement Sheet" at bounding box center [391, 296] width 93 height 11
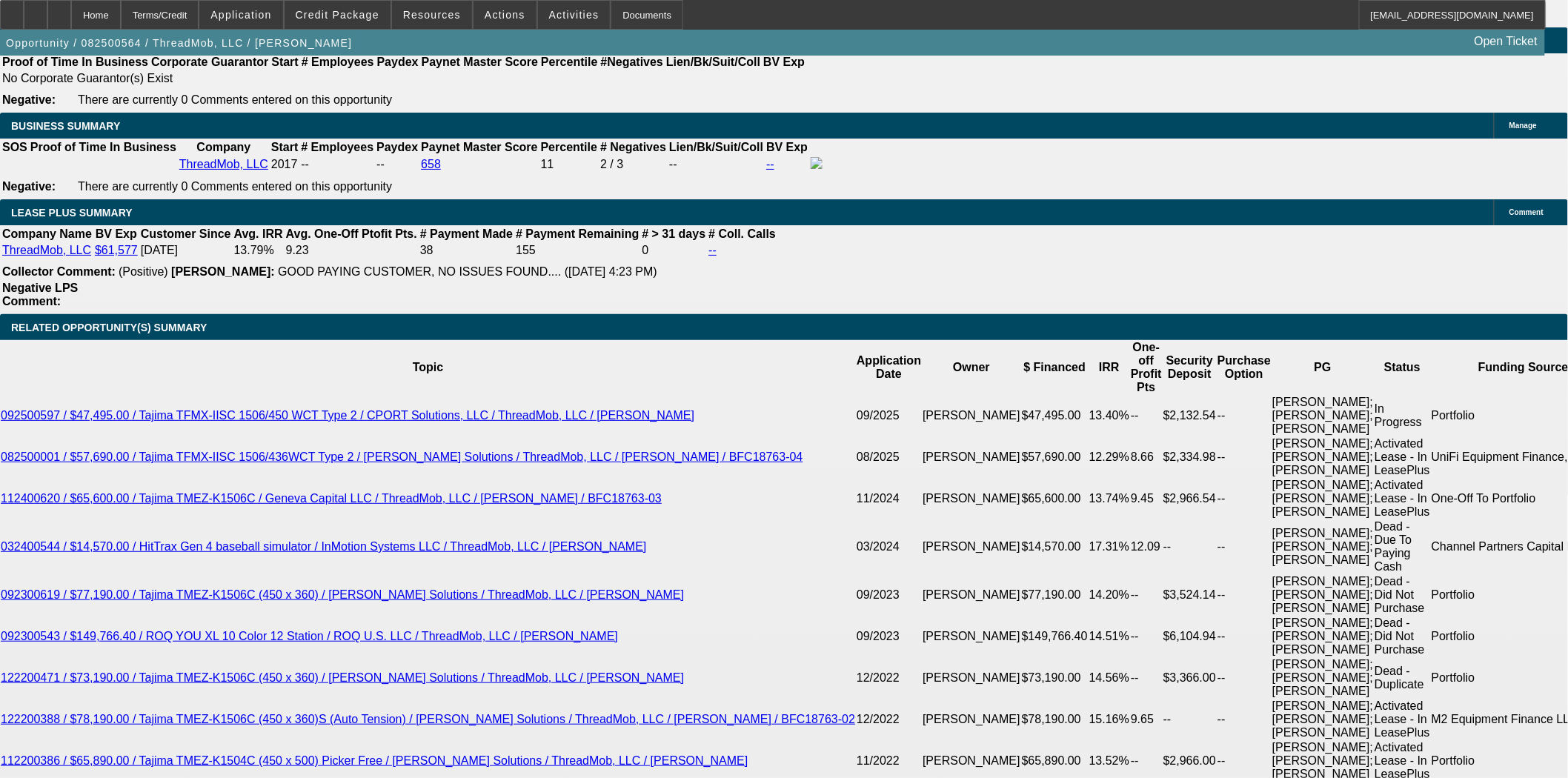
click at [616, 12] on div "Documents" at bounding box center [646, 15] width 73 height 29
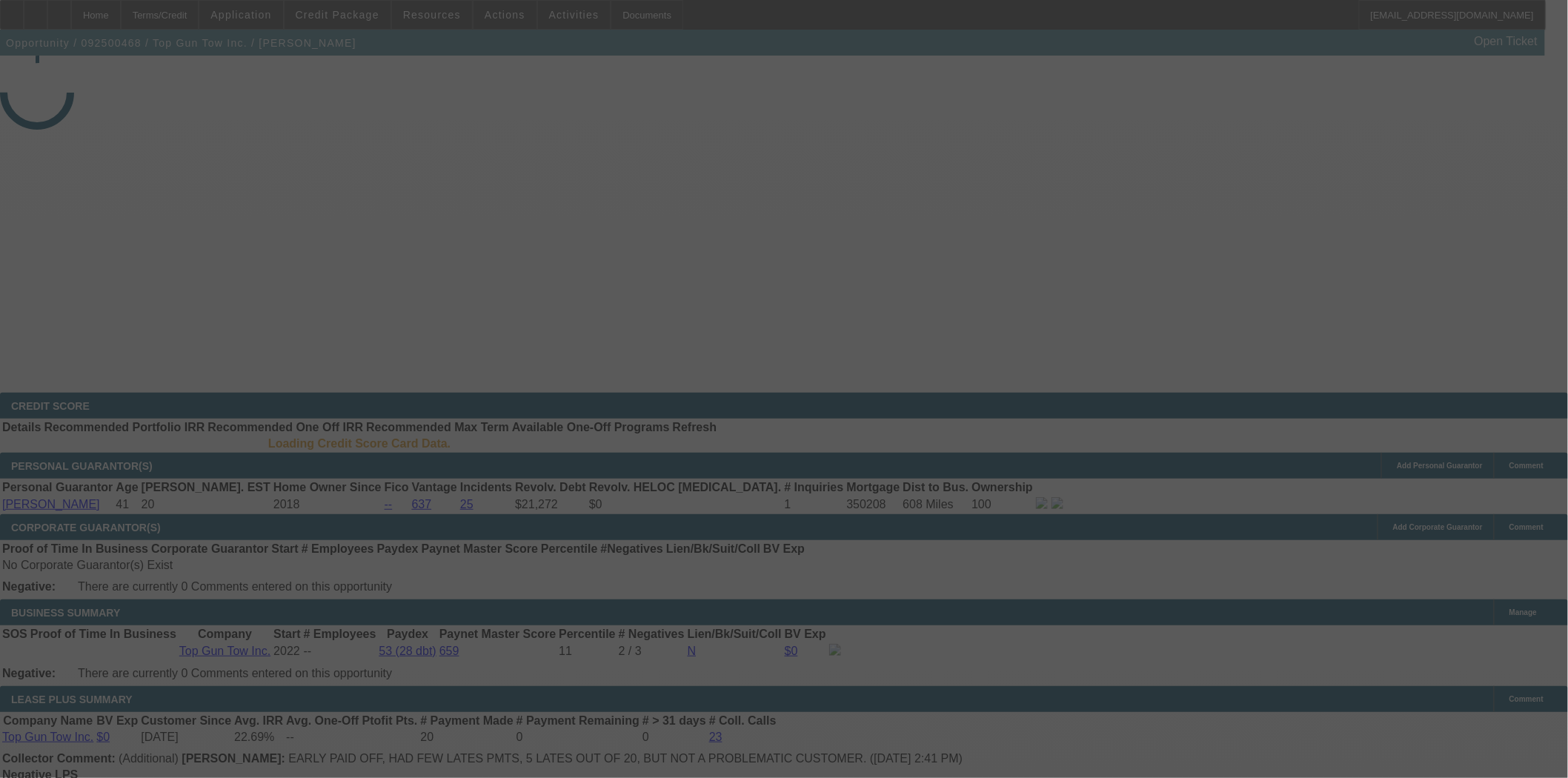
select select "3"
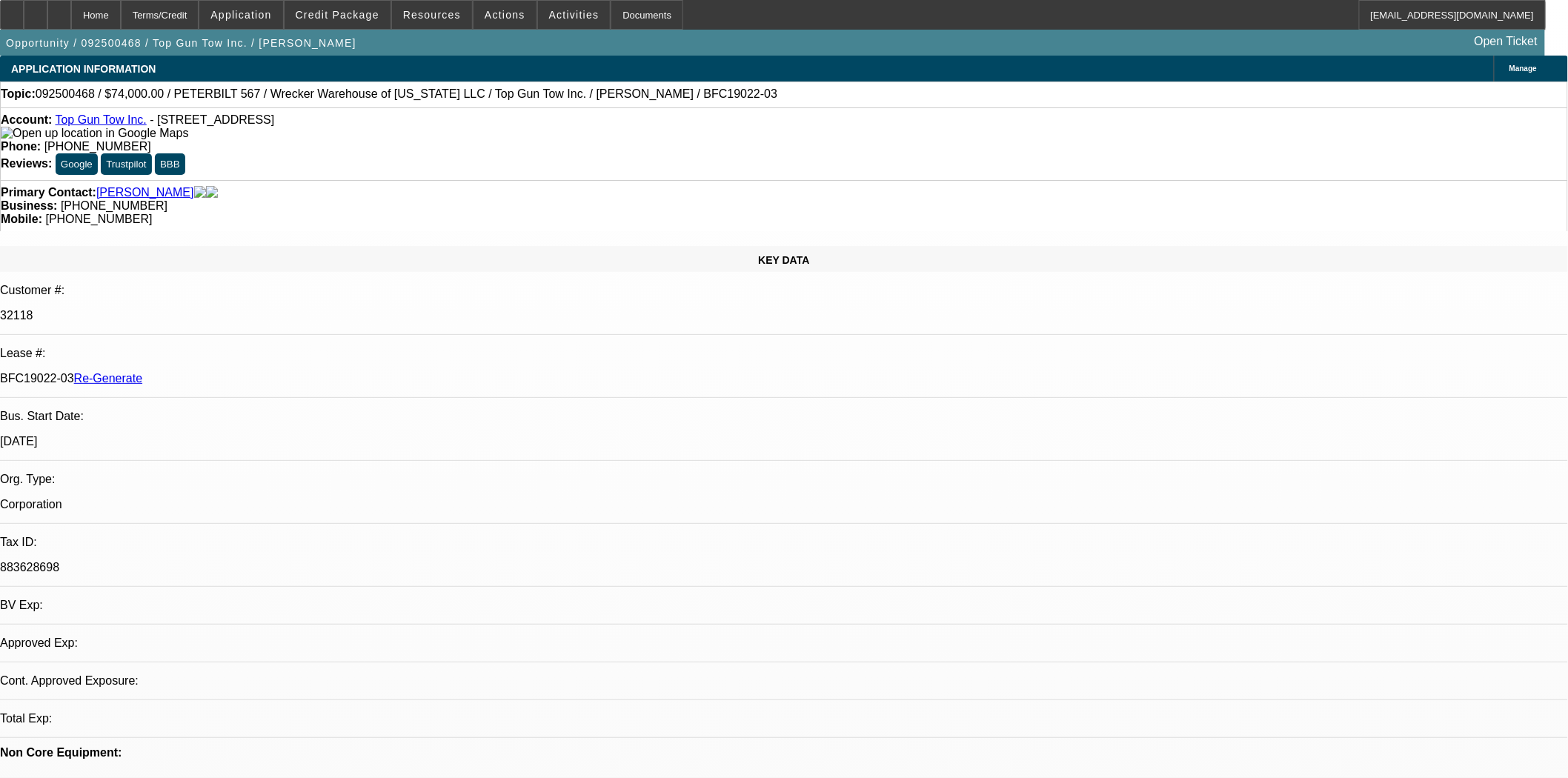
select select "0"
select select "2"
select select "0.1"
select select "4"
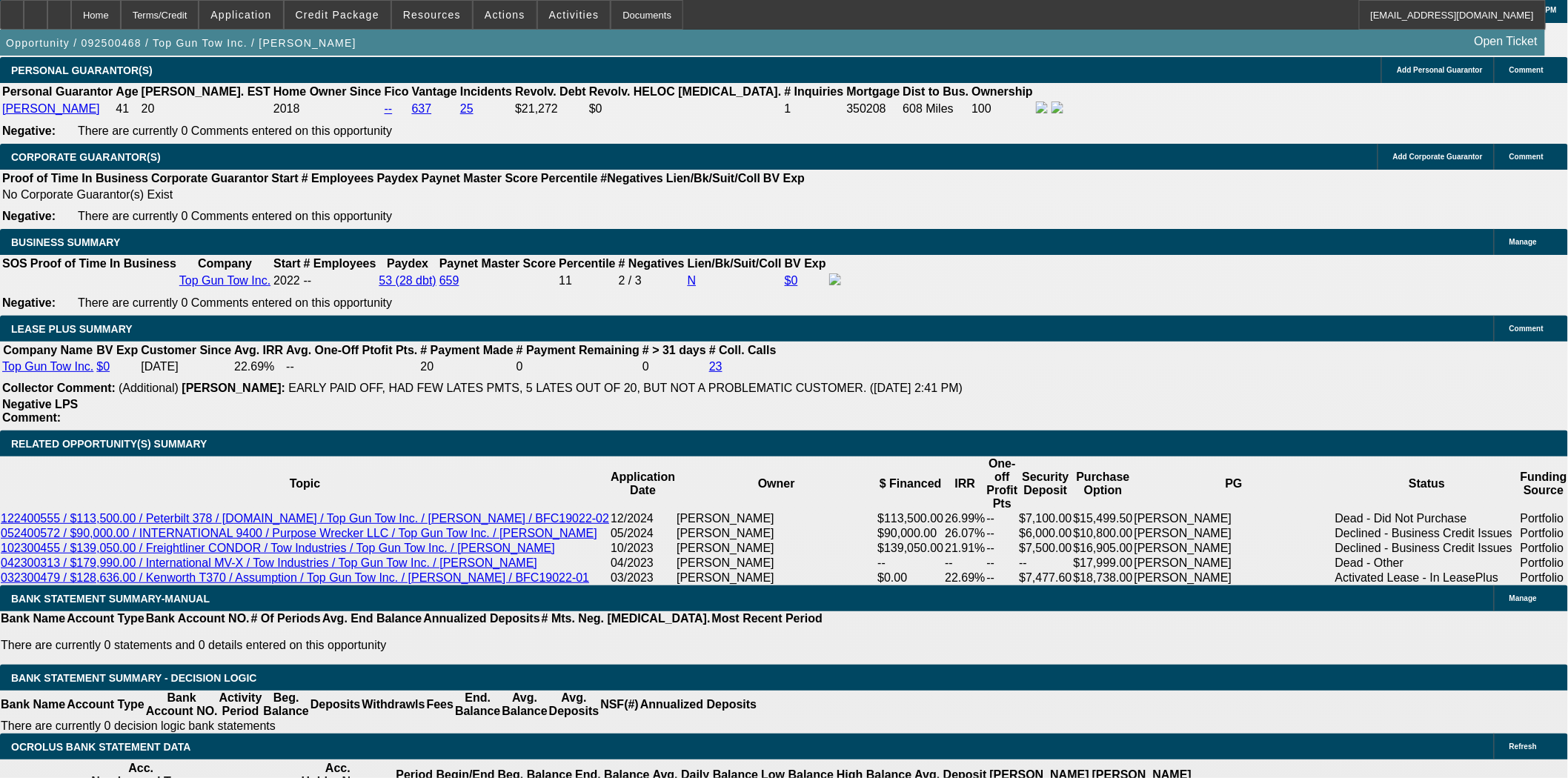
scroll to position [2717, 0]
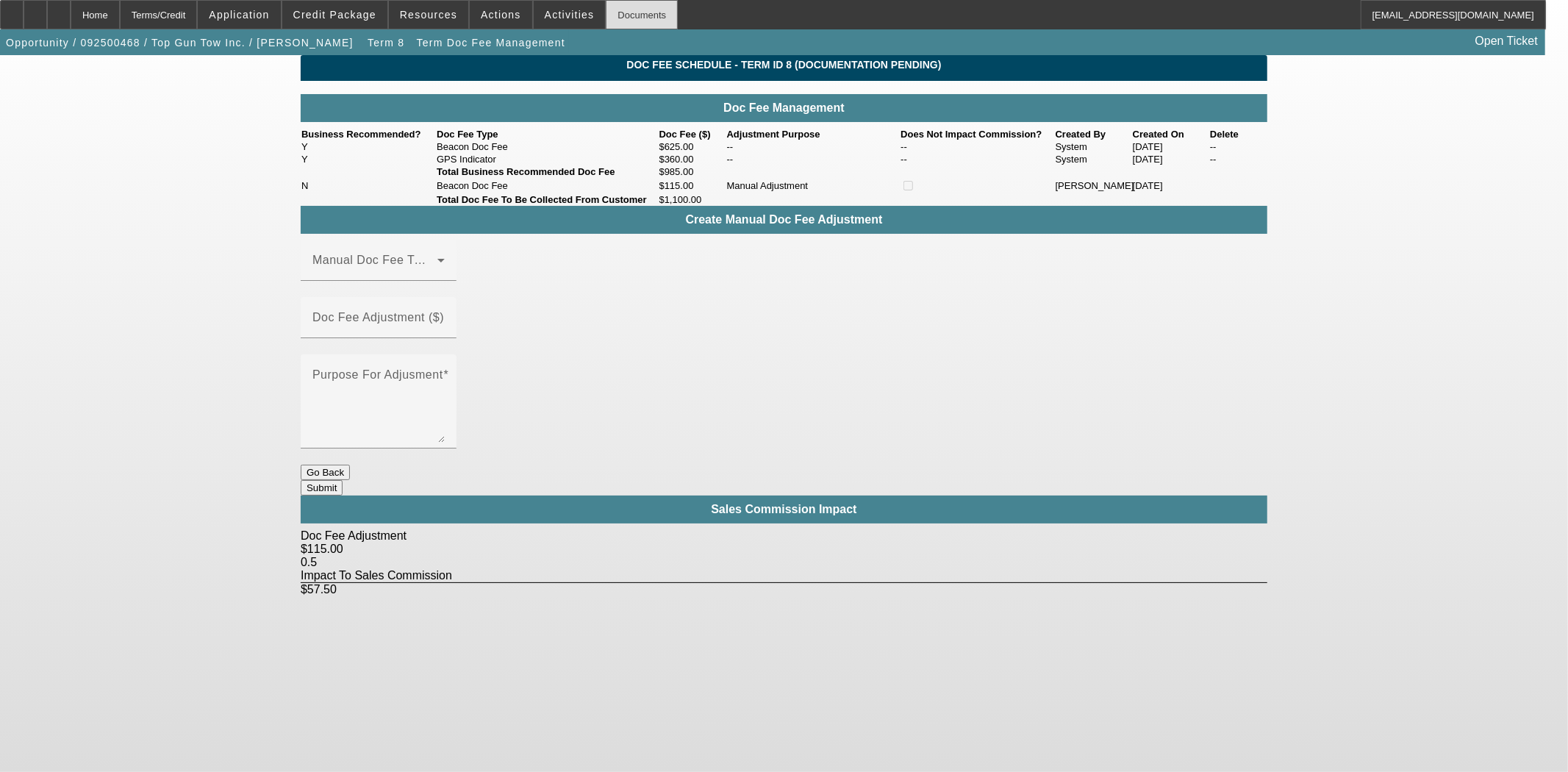
click at [608, 24] on div "Documents" at bounding box center [641, 15] width 72 height 29
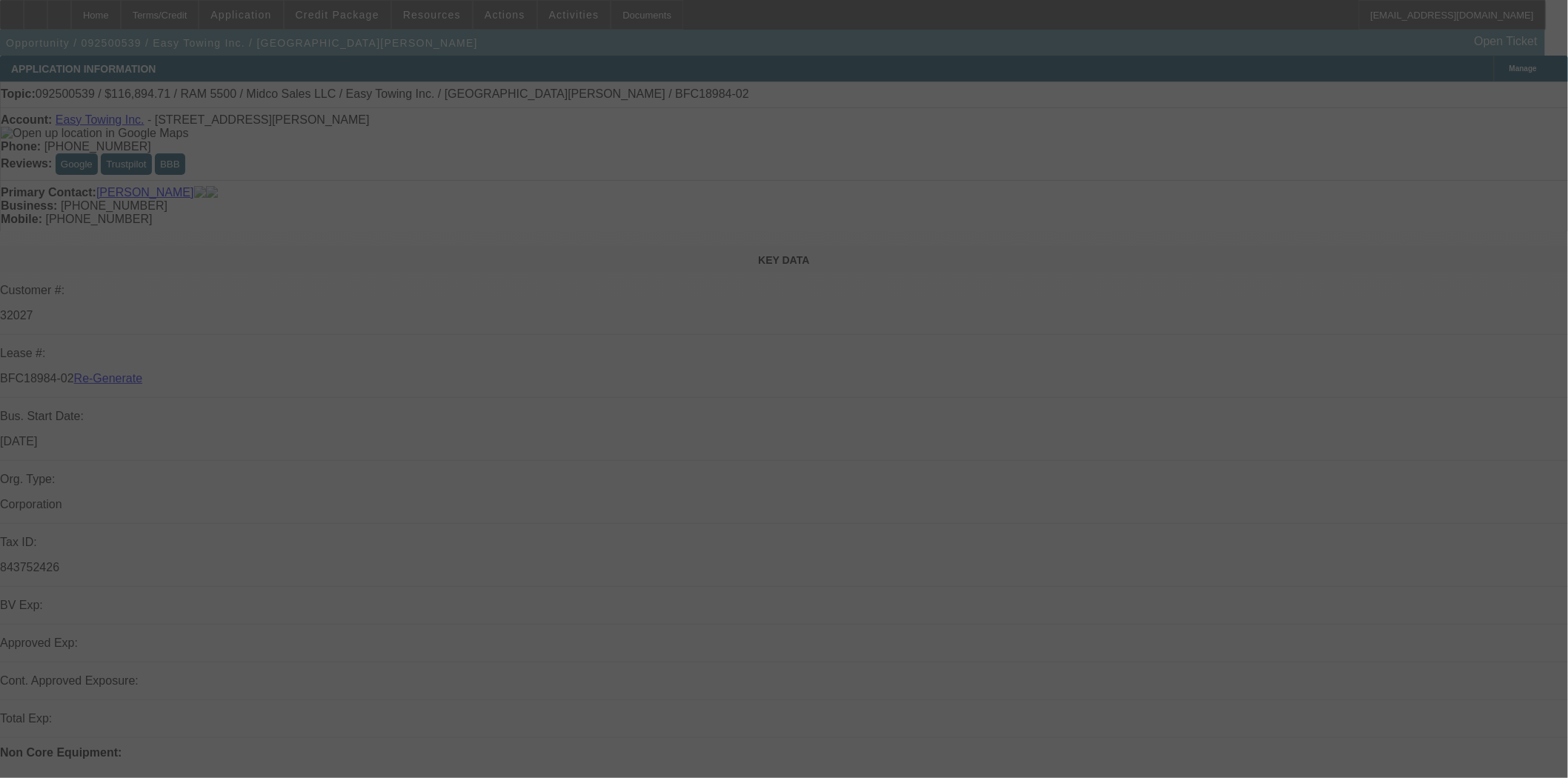
select select "3"
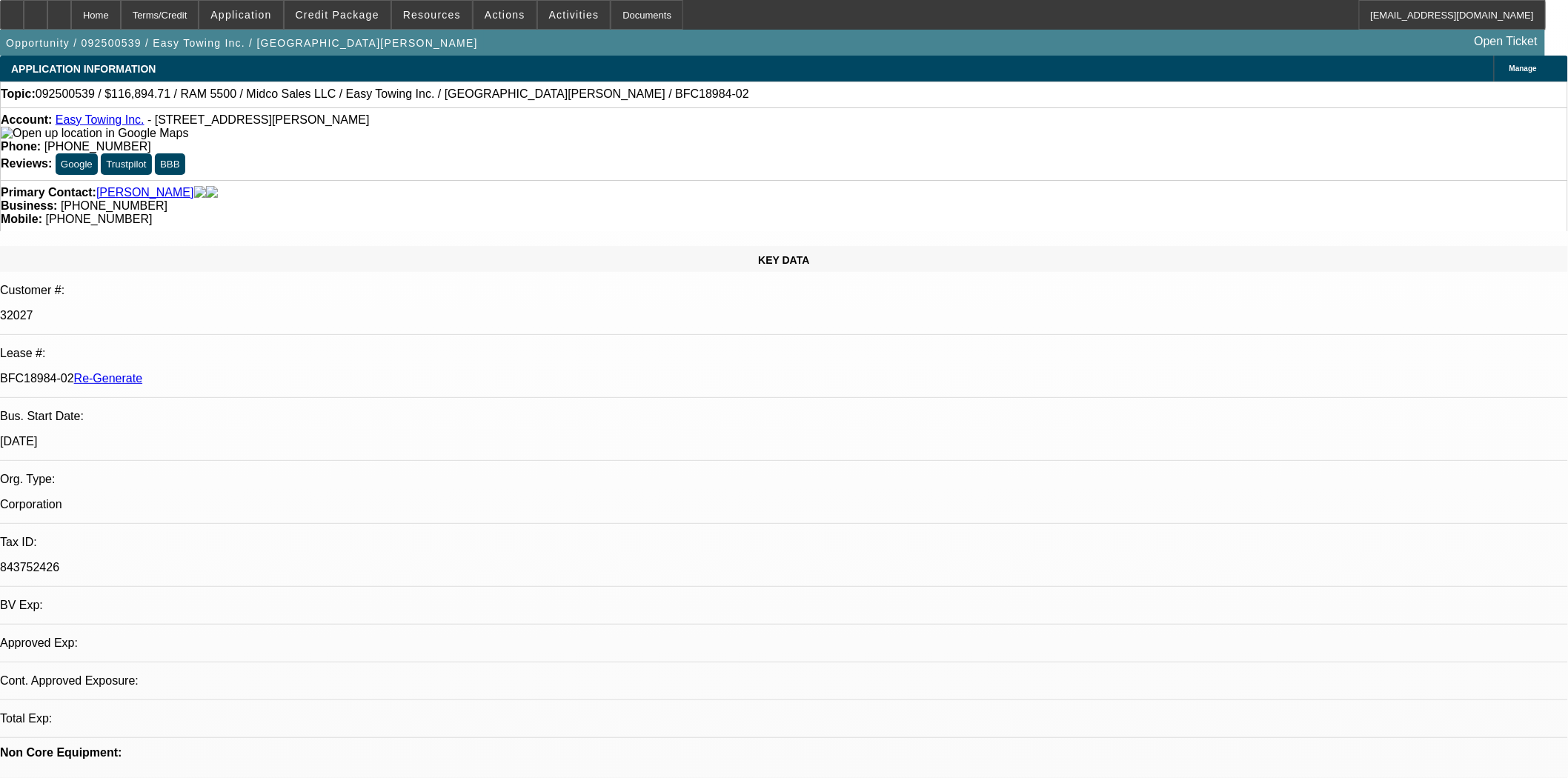
select select "0"
select select "2"
select select "0"
select select "6"
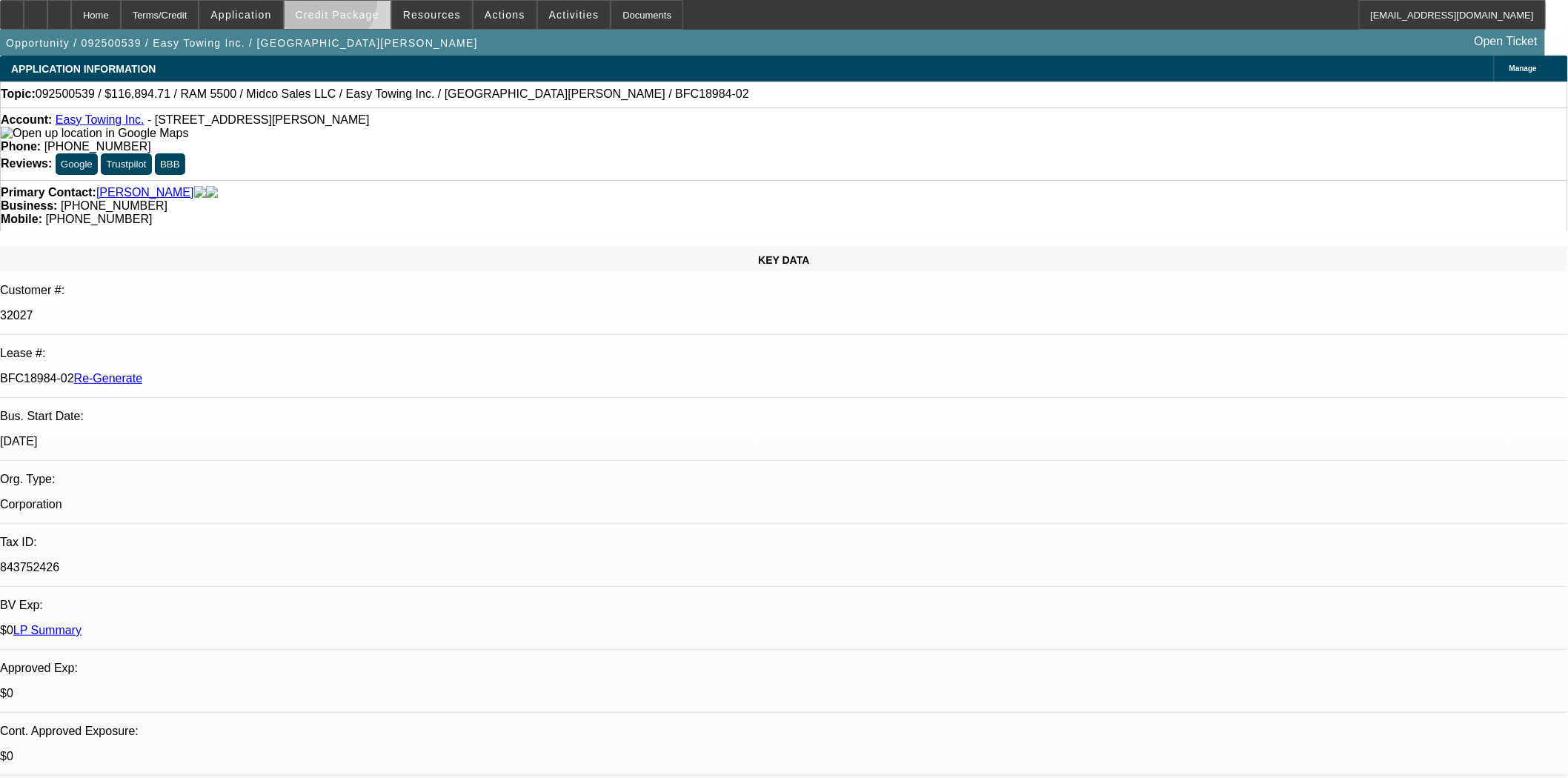
click at [352, 5] on span at bounding box center [337, 15] width 106 height 36
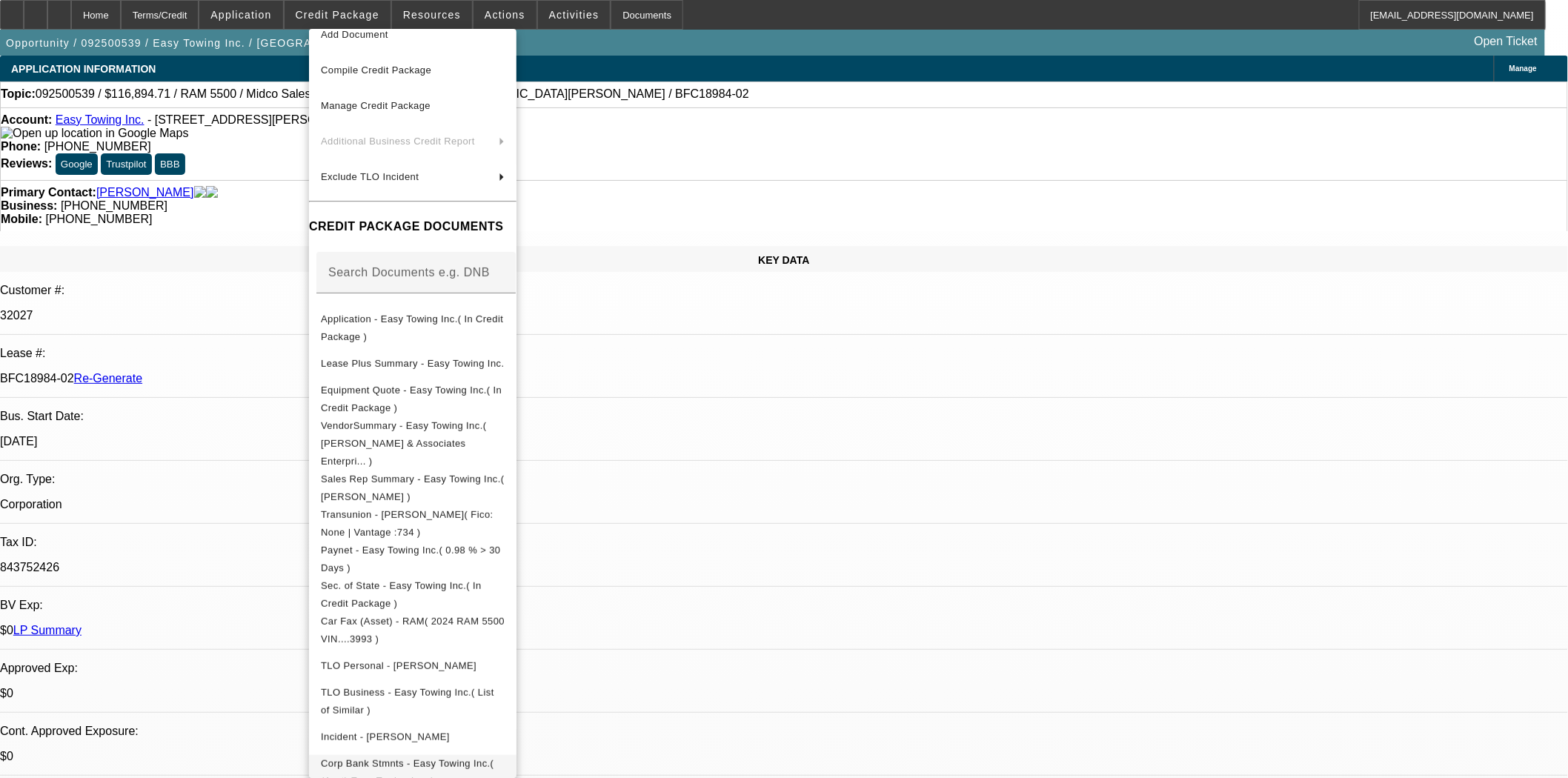
scroll to position [164, 0]
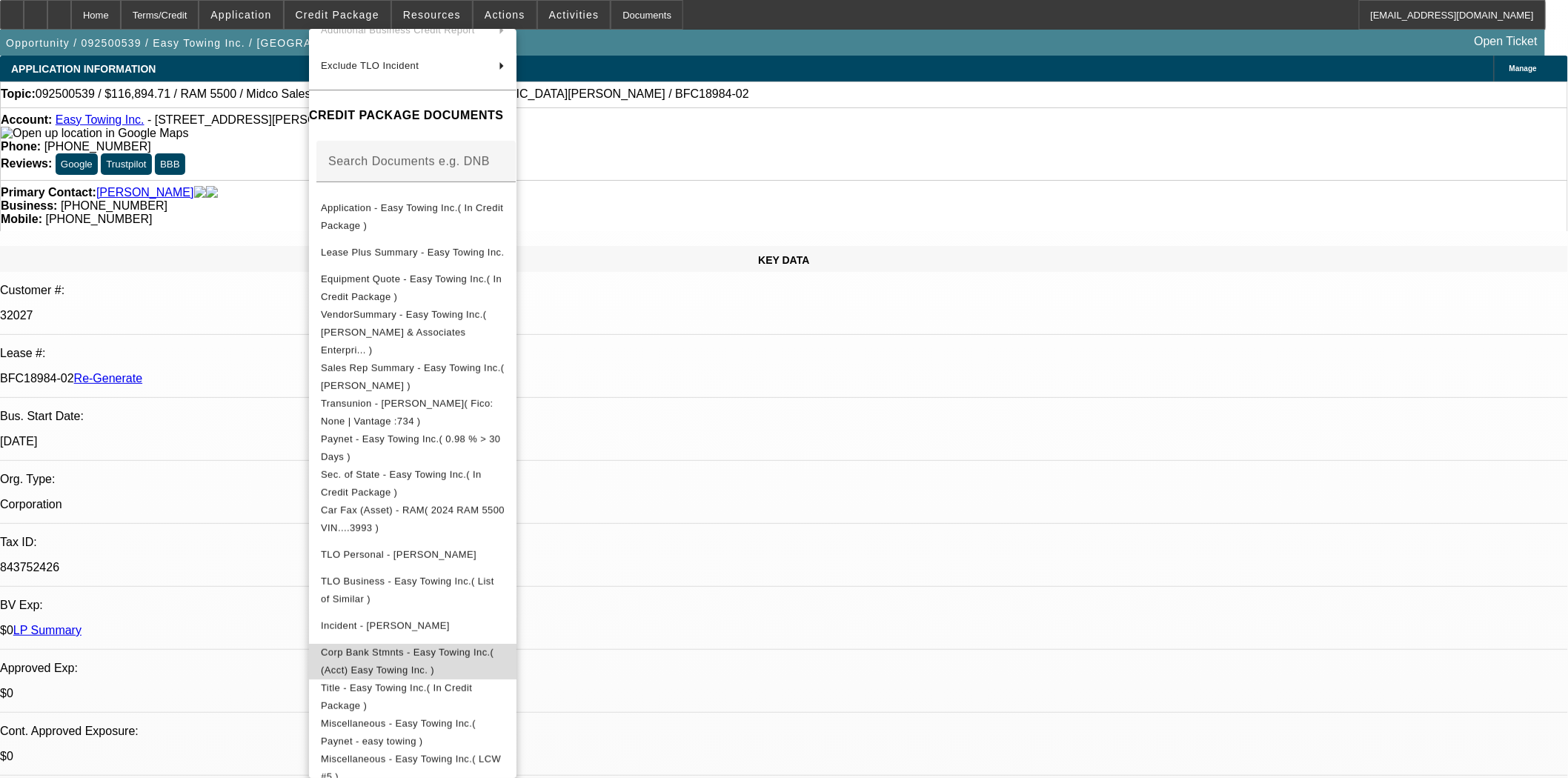
click at [423, 643] on button "Corp Bank Stmnts - Easy Towing Inc.( (Acct) Easy Towing Inc. )" at bounding box center [413, 660] width 207 height 36
